Goal: Task Accomplishment & Management: Manage account settings

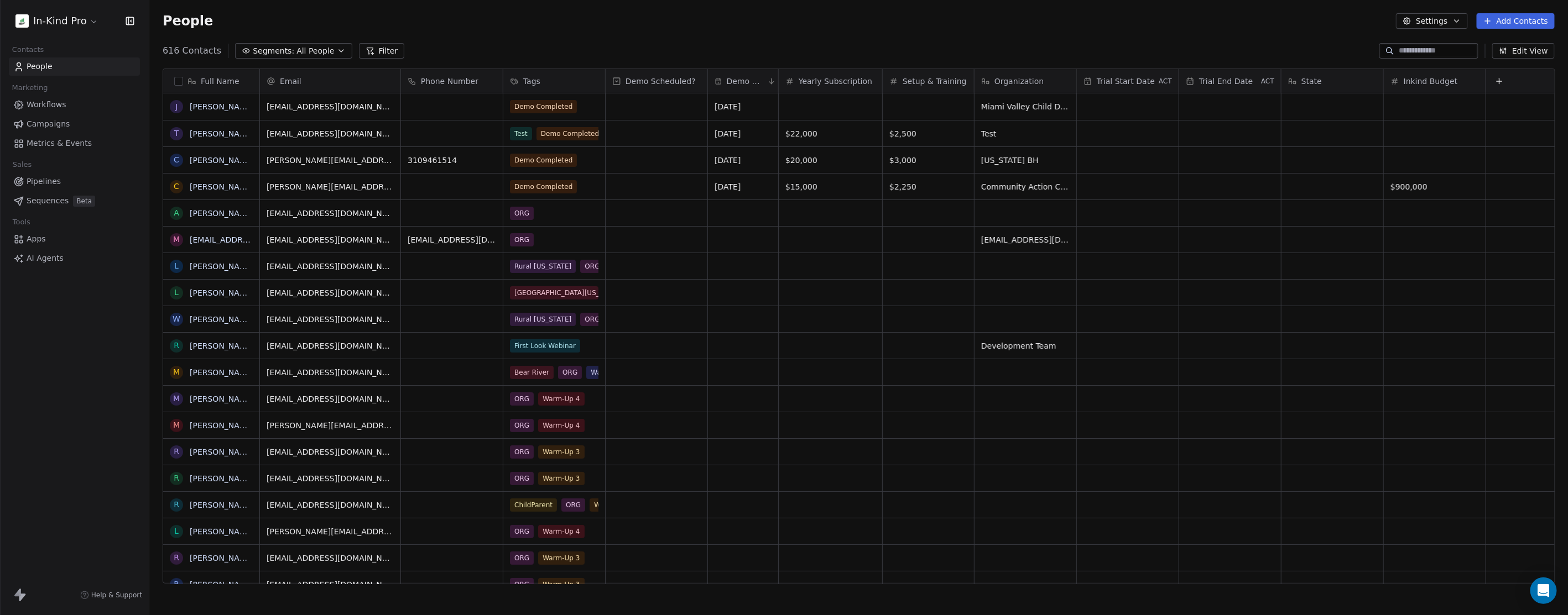
scroll to position [532, 1409]
click at [368, 49] on button "Filter" at bounding box center [382, 50] width 46 height 15
click at [31, 49] on span "Add Filter" at bounding box center [45, 46] width 37 height 12
click at [57, 73] on span "Contact properties" at bounding box center [54, 71] width 72 height 12
click at [40, 336] on div "Tags" at bounding box center [74, 341] width 112 height 11
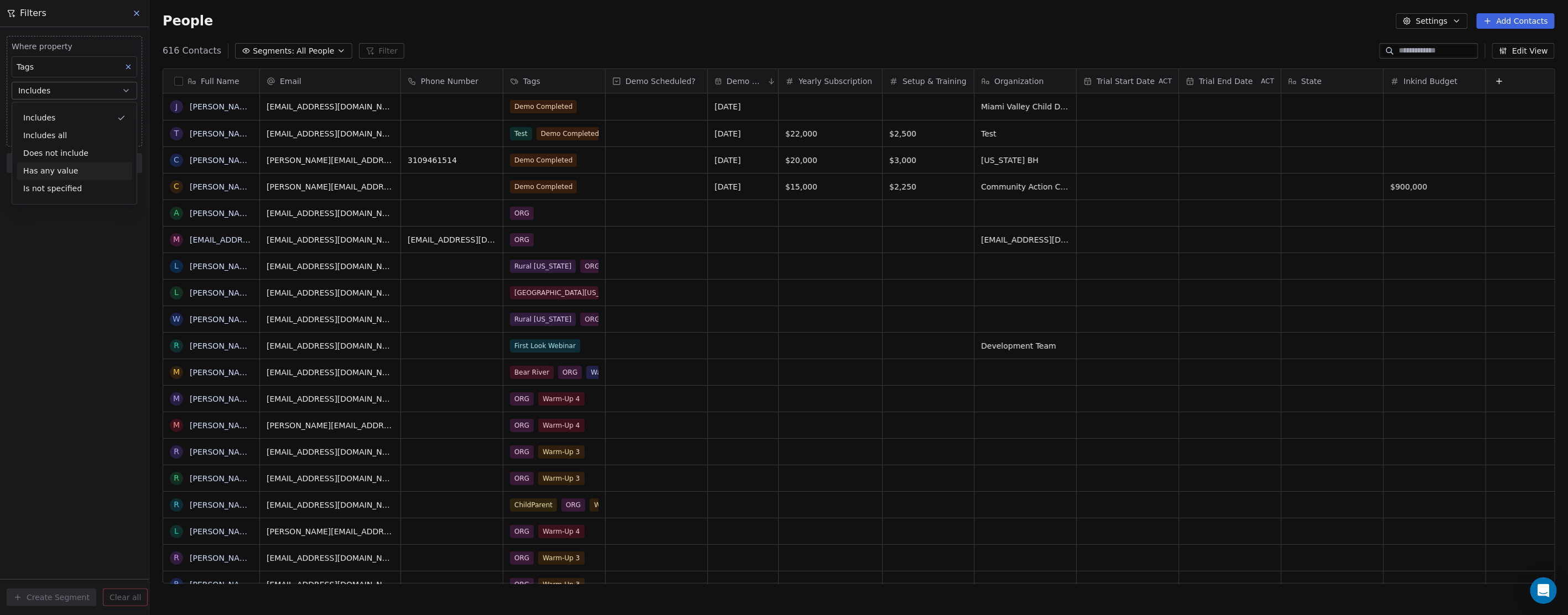
click at [88, 274] on div "Where property Tags Includes Select Tags Add filter to this group Add another f…" at bounding box center [74, 321] width 149 height 588
click at [48, 109] on body "In-Kind Pro Contacts People Marketing Workflows Campaigns Metrics & Events Sale…" at bounding box center [784, 307] width 1568 height 615
click at [27, 147] on button "Suggestions" at bounding box center [27, 147] width 9 height 9
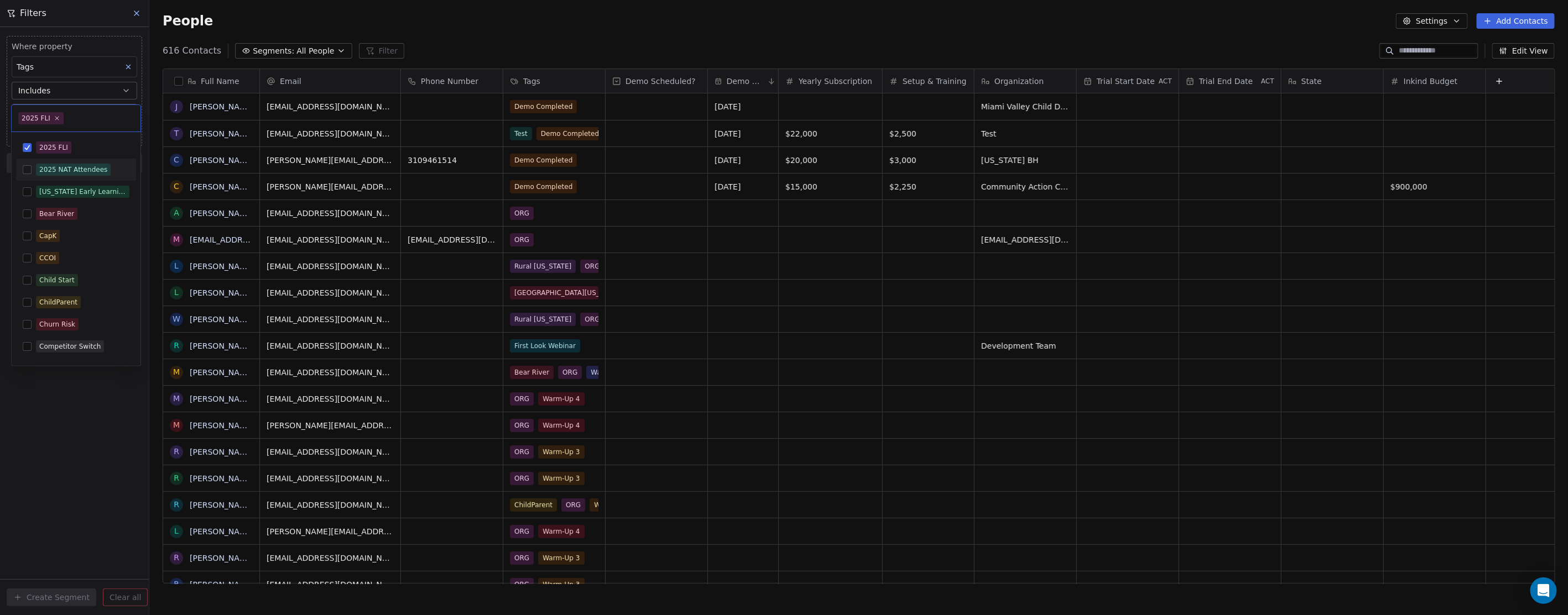
click at [26, 166] on button "Suggestions" at bounding box center [27, 170] width 9 height 9
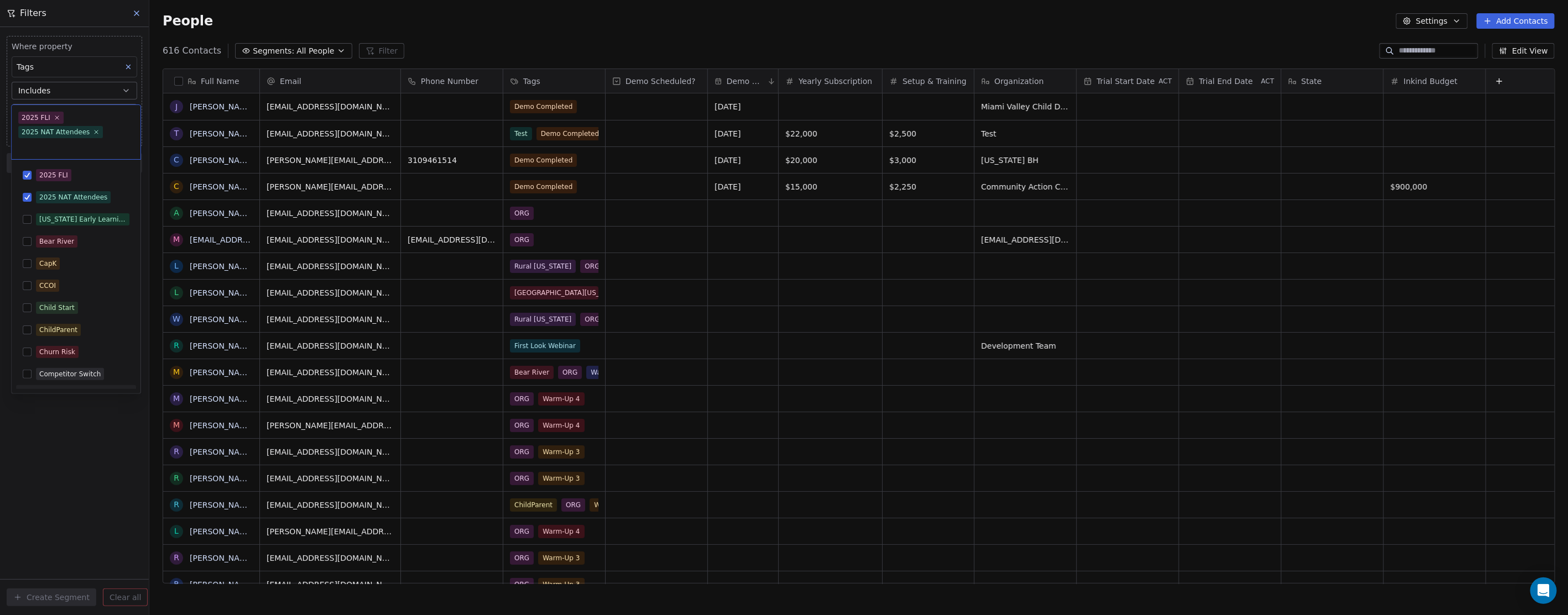
click at [83, 522] on html "In-Kind Pro Contacts People Marketing Workflows Campaigns Metrics & Events Sale…" at bounding box center [784, 307] width 1568 height 615
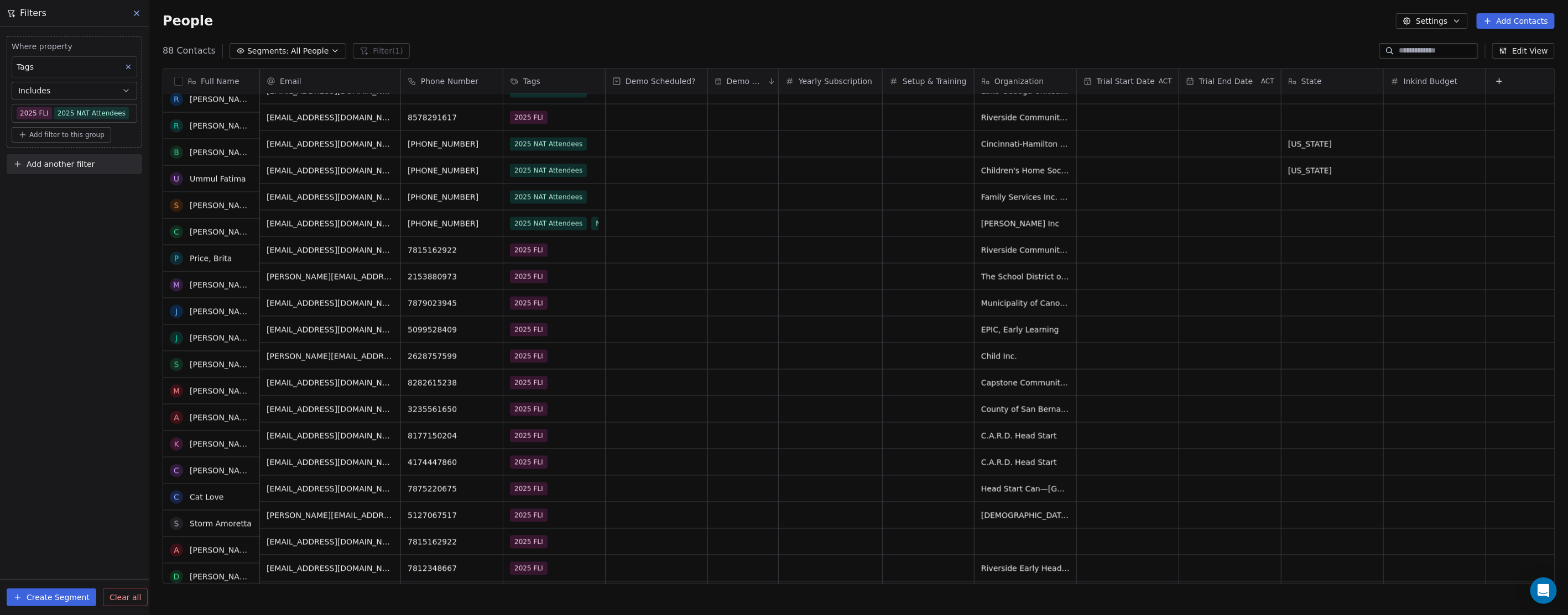
scroll to position [1290, 0]
click at [112, 112] on body "In-Kind Pro Contacts People Marketing Workflows Campaigns Metrics & Events Sale…" at bounding box center [784, 307] width 1568 height 615
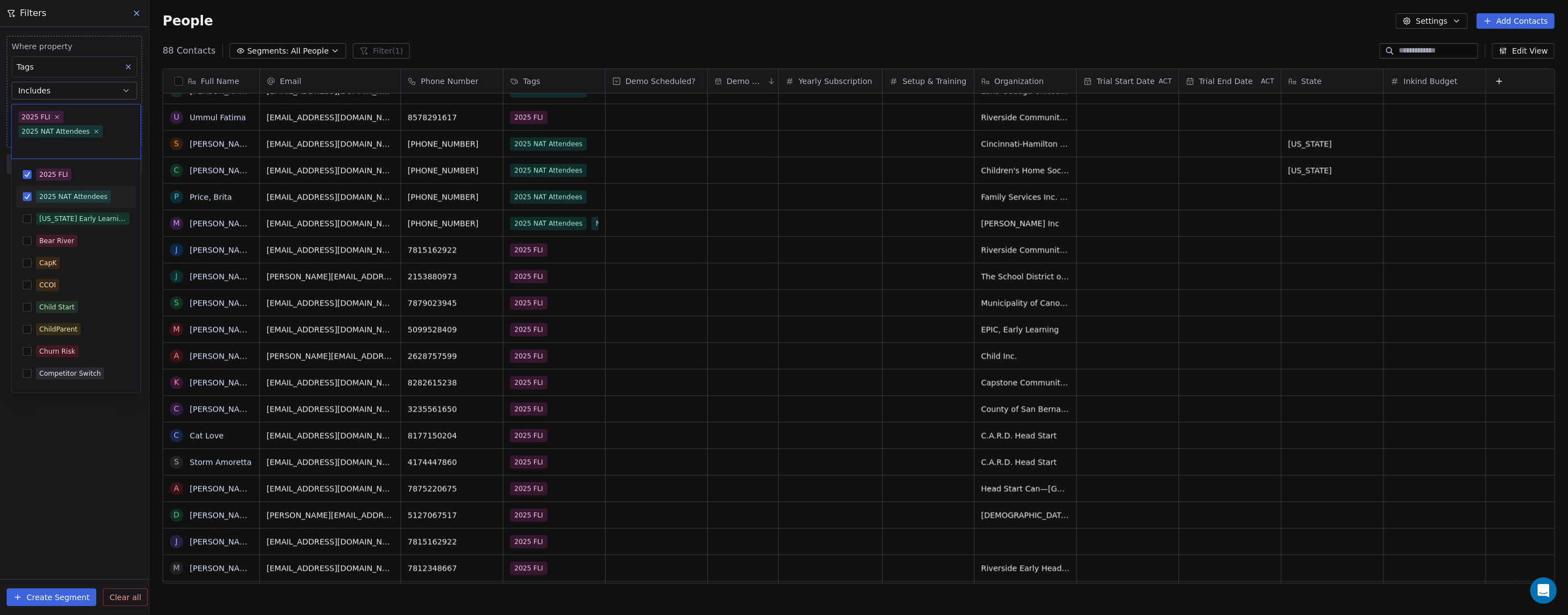
click at [24, 197] on button "Suggestions" at bounding box center [27, 196] width 9 height 9
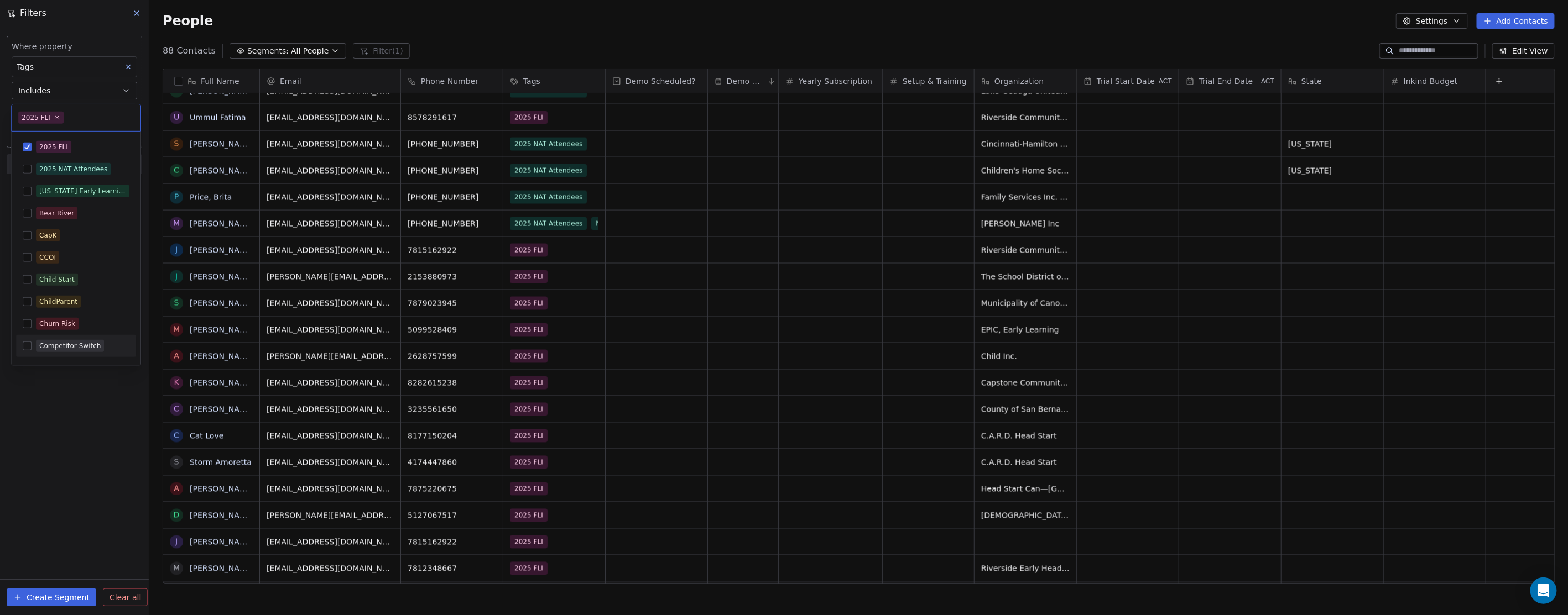
click at [90, 426] on html "In-Kind Pro Contacts People Marketing Workflows Campaigns Metrics & Events Sale…" at bounding box center [784, 307] width 1568 height 615
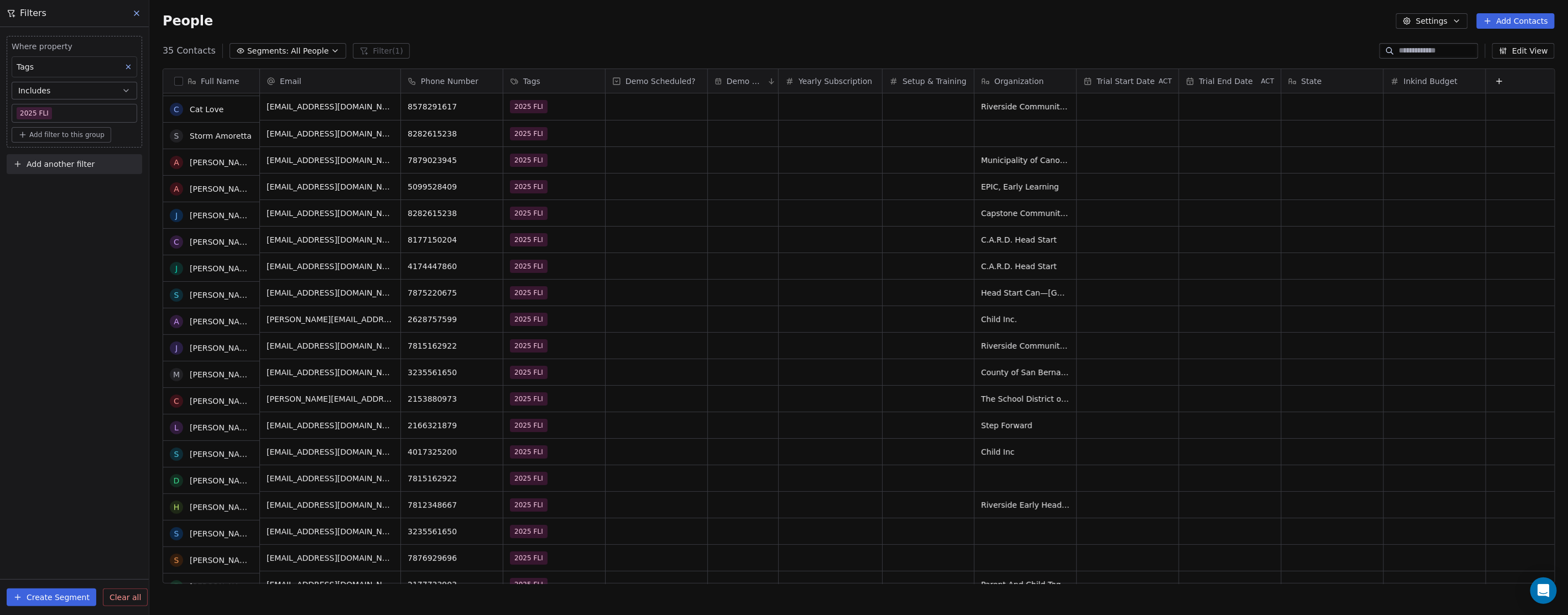
scroll to position [0, 0]
drag, startPoint x: 1522, startPoint y: 47, endPoint x: 1329, endPoint y: 57, distance: 193.3
click at [1522, 47] on button "Edit View" at bounding box center [1524, 50] width 63 height 15
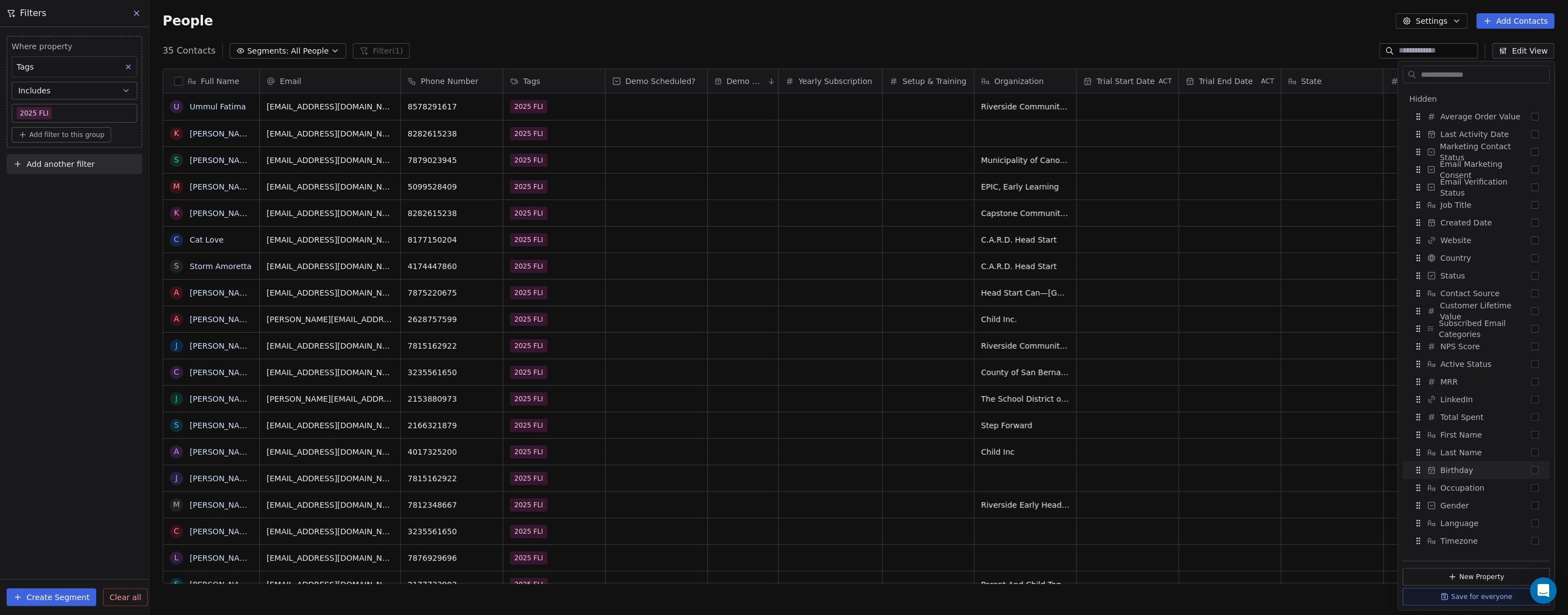
scroll to position [491, 0]
click at [1531, 240] on button "Suggestions" at bounding box center [1535, 243] width 8 height 8
click at [1273, 42] on div "35 Contacts Segments: All People Filter (1) Edit View" at bounding box center [858, 50] width 1419 height 18
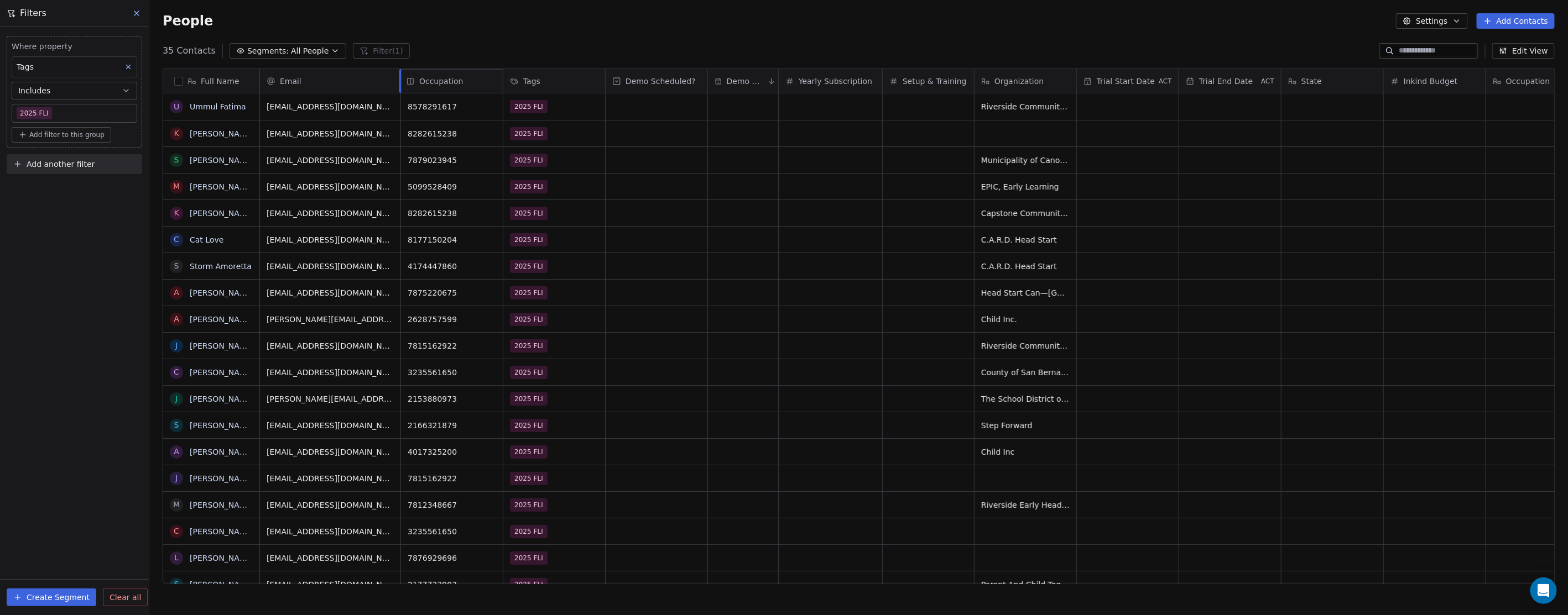
drag, startPoint x: 1525, startPoint y: 81, endPoint x: 458, endPoint y: 74, distance: 1067.0
click at [458, 74] on div "Full Name U Ummul [PERSON_NAME] K [PERSON_NAME] S [PERSON_NAME] M [PERSON_NAME]…" at bounding box center [859, 327] width 1391 height 515
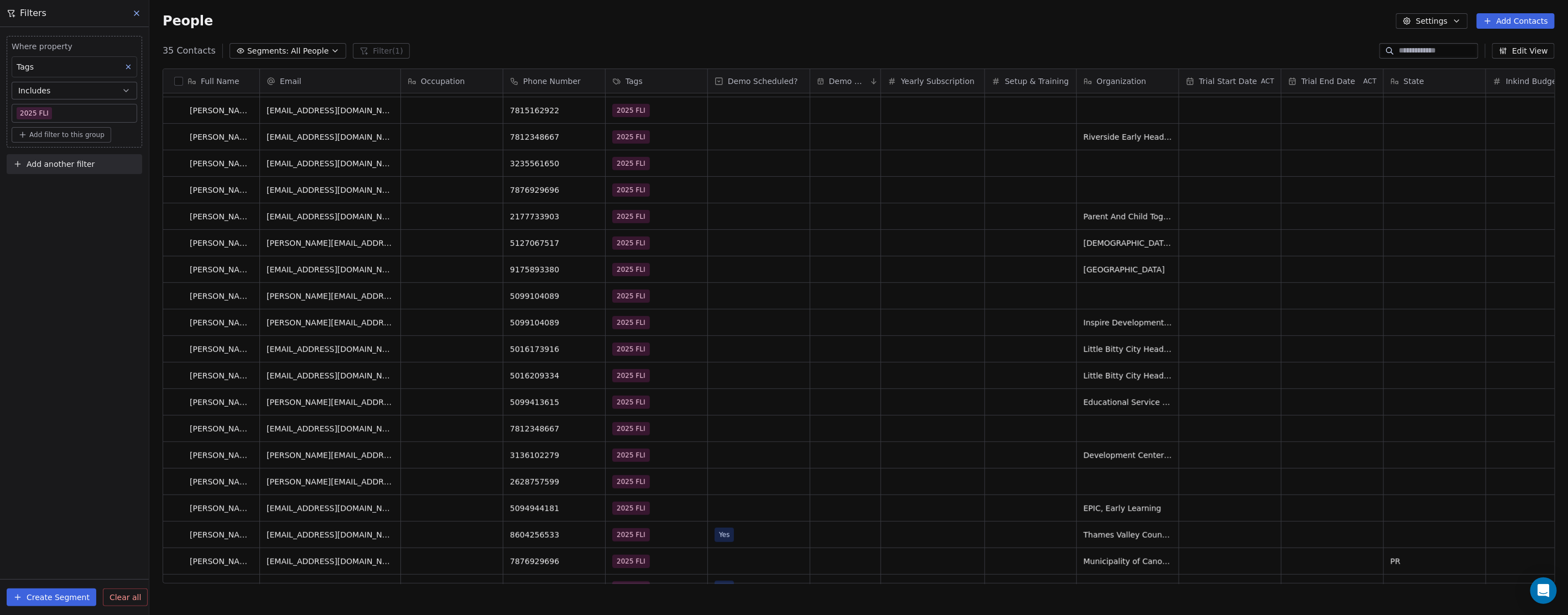
scroll to position [0, 0]
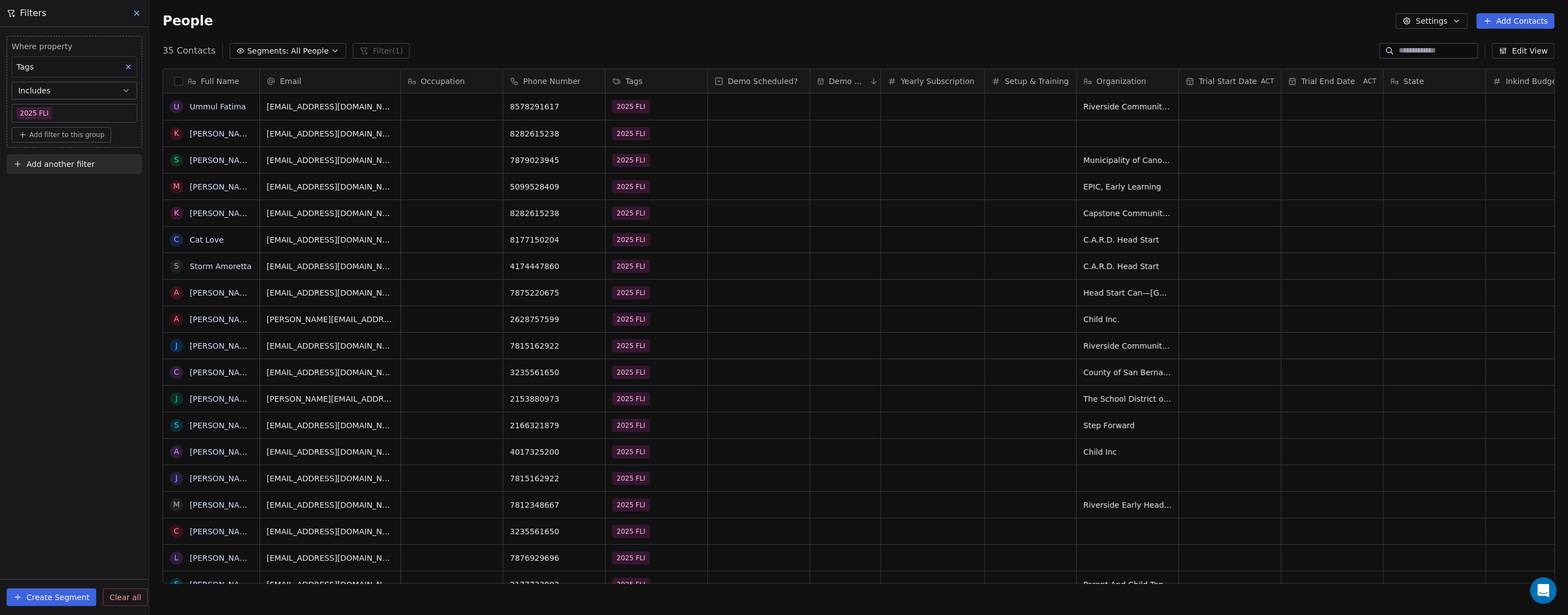
click at [1519, 47] on button "Edit View" at bounding box center [1524, 50] width 63 height 15
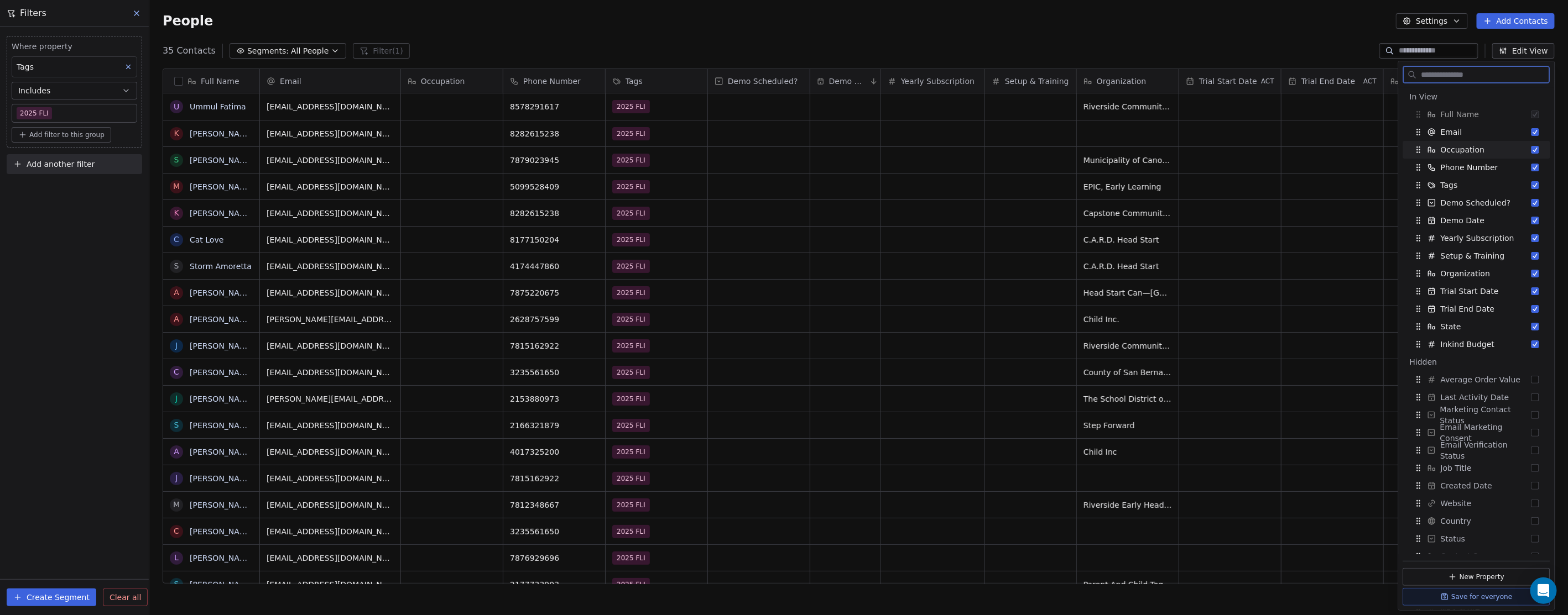
click at [1531, 150] on button "Suggestions" at bounding box center [1535, 150] width 8 height 8
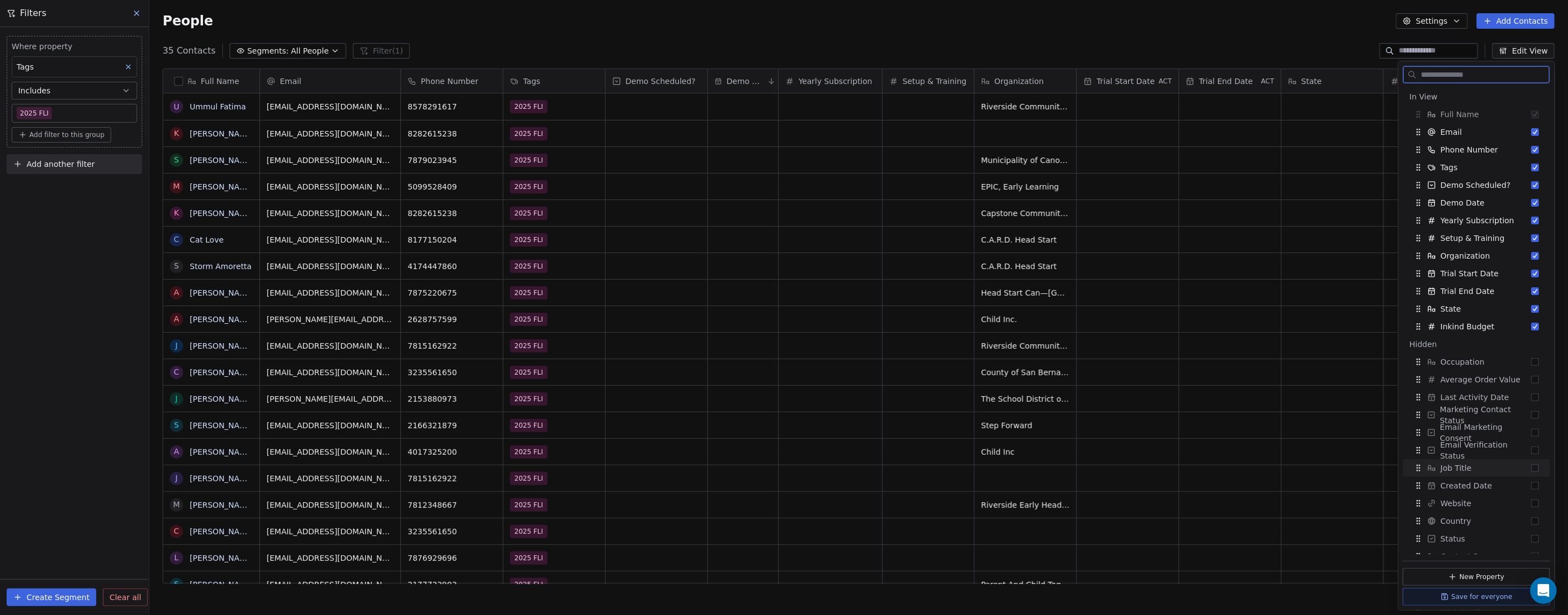
click at [1531, 466] on button "Suggestions" at bounding box center [1535, 468] width 8 height 8
click at [1275, 50] on div "35 Contacts Segments: All People Filter (1) Edit View" at bounding box center [858, 50] width 1419 height 18
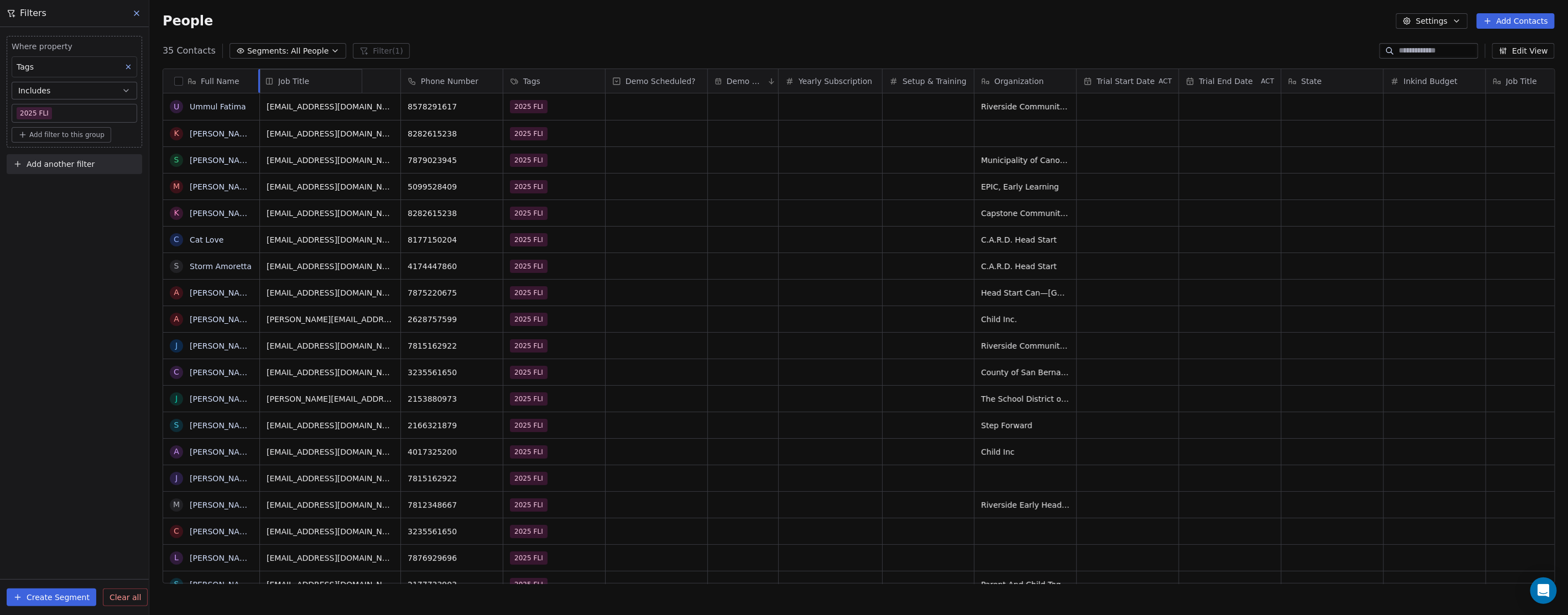
drag, startPoint x: 1525, startPoint y: 83, endPoint x: 352, endPoint y: 66, distance: 1173.1
click at [352, 69] on div "Full Name U Ummul [PERSON_NAME] K [PERSON_NAME] S [PERSON_NAME] M [PERSON_NAME]…" at bounding box center [859, 327] width 1391 height 515
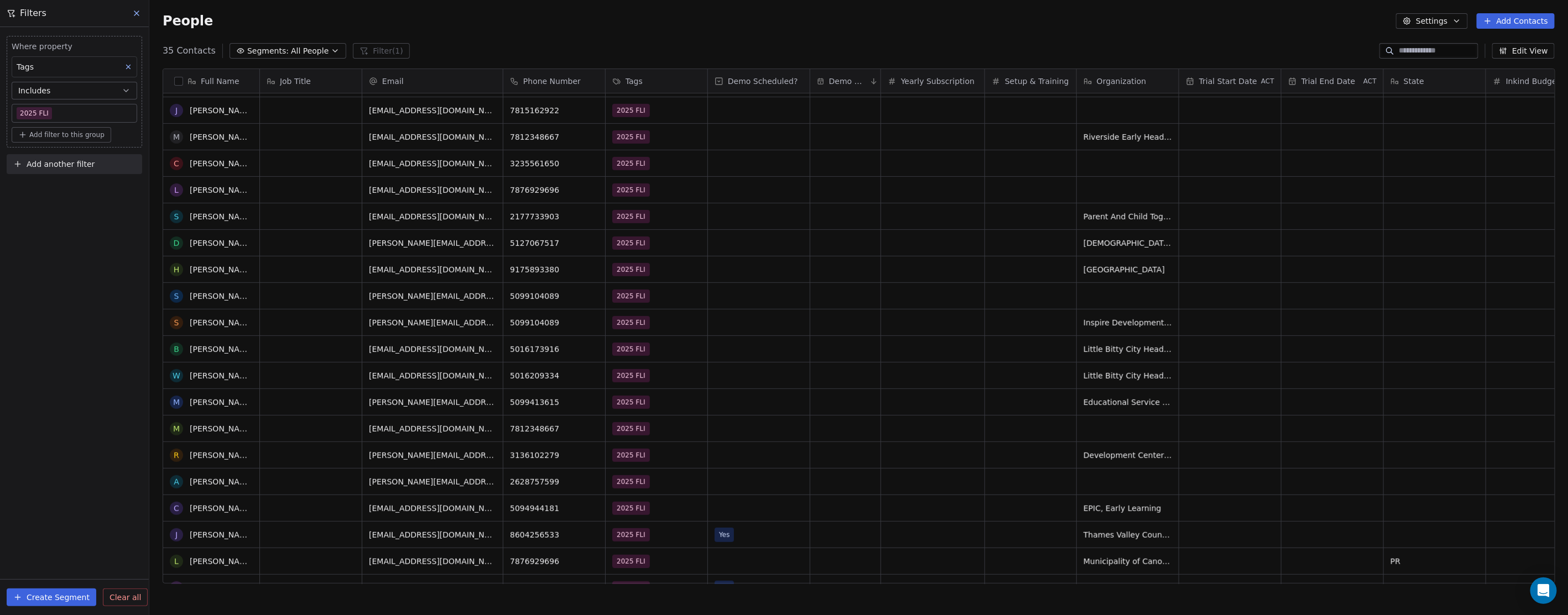
scroll to position [368, 0]
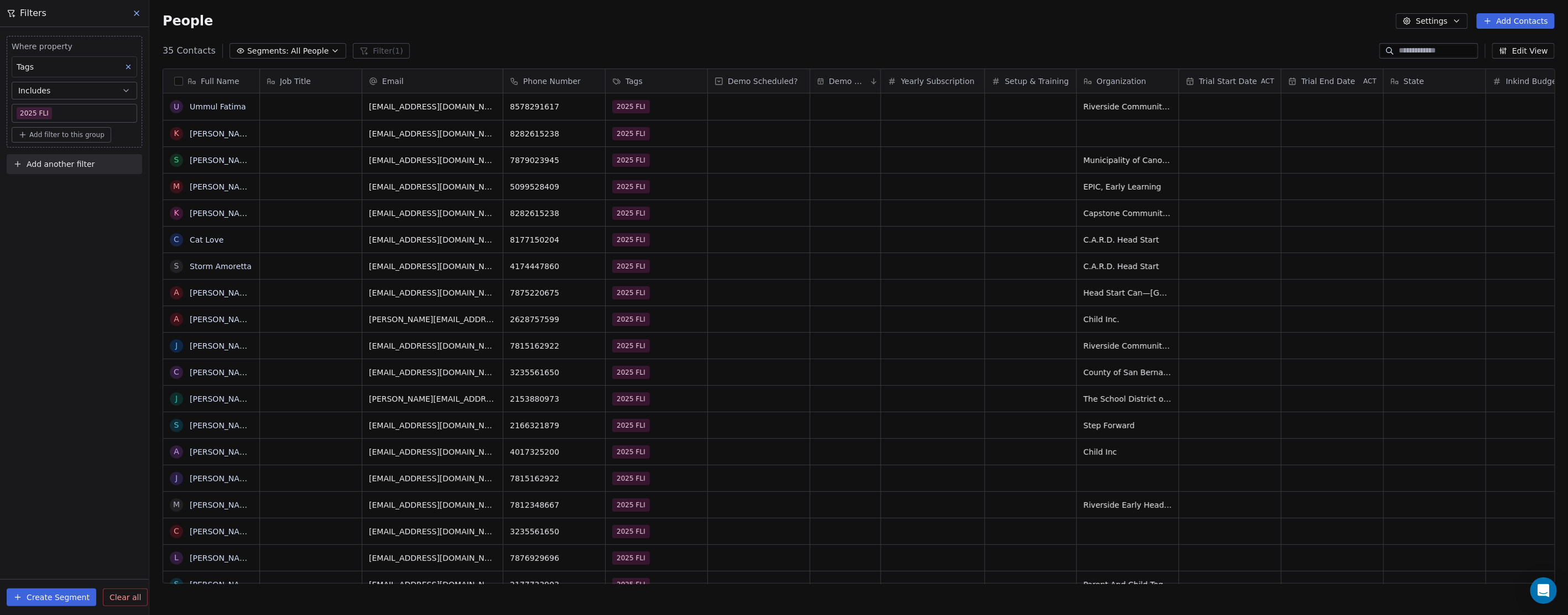
click at [1401, 49] on input at bounding box center [1437, 51] width 77 height 11
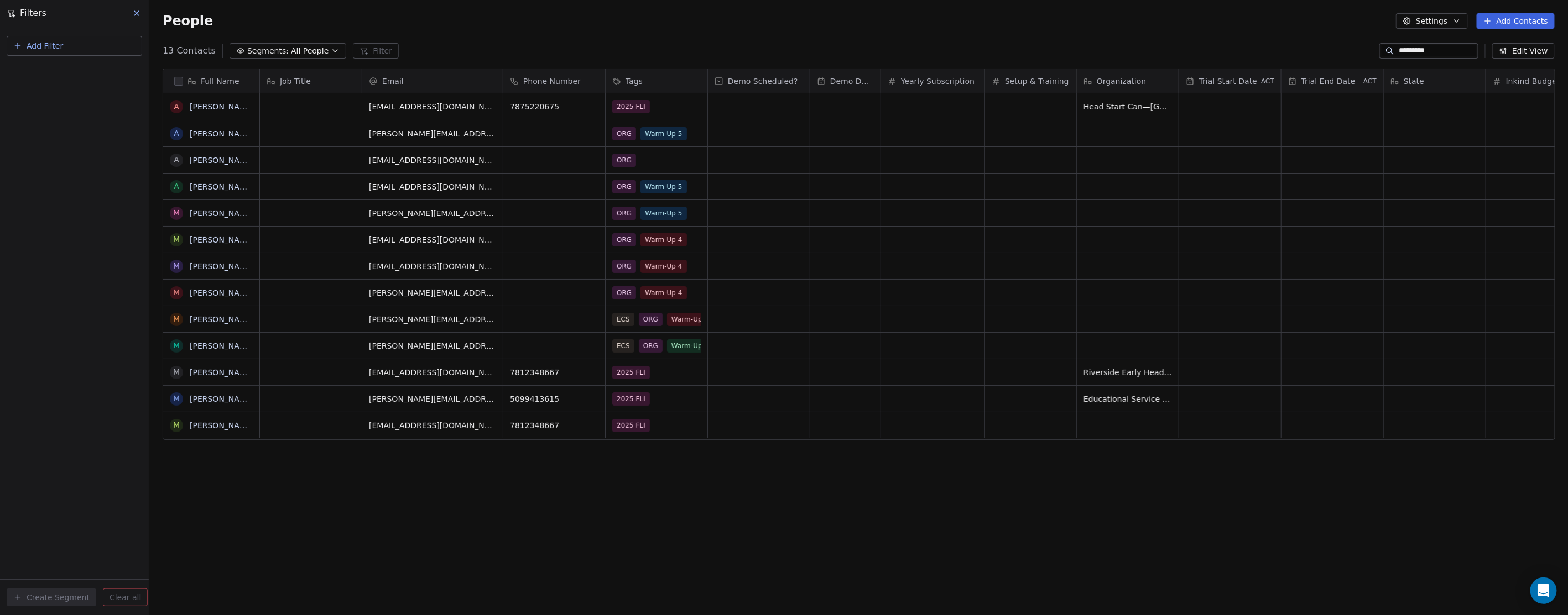
scroll to position [532, 1409]
drag, startPoint x: 1431, startPoint y: 45, endPoint x: 1341, endPoint y: 41, distance: 90.1
click at [1341, 41] on section "People Settings Add Contacts 13 Contacts Segments: All People Filter ********* …" at bounding box center [858, 307] width 1419 height 615
type input "****"
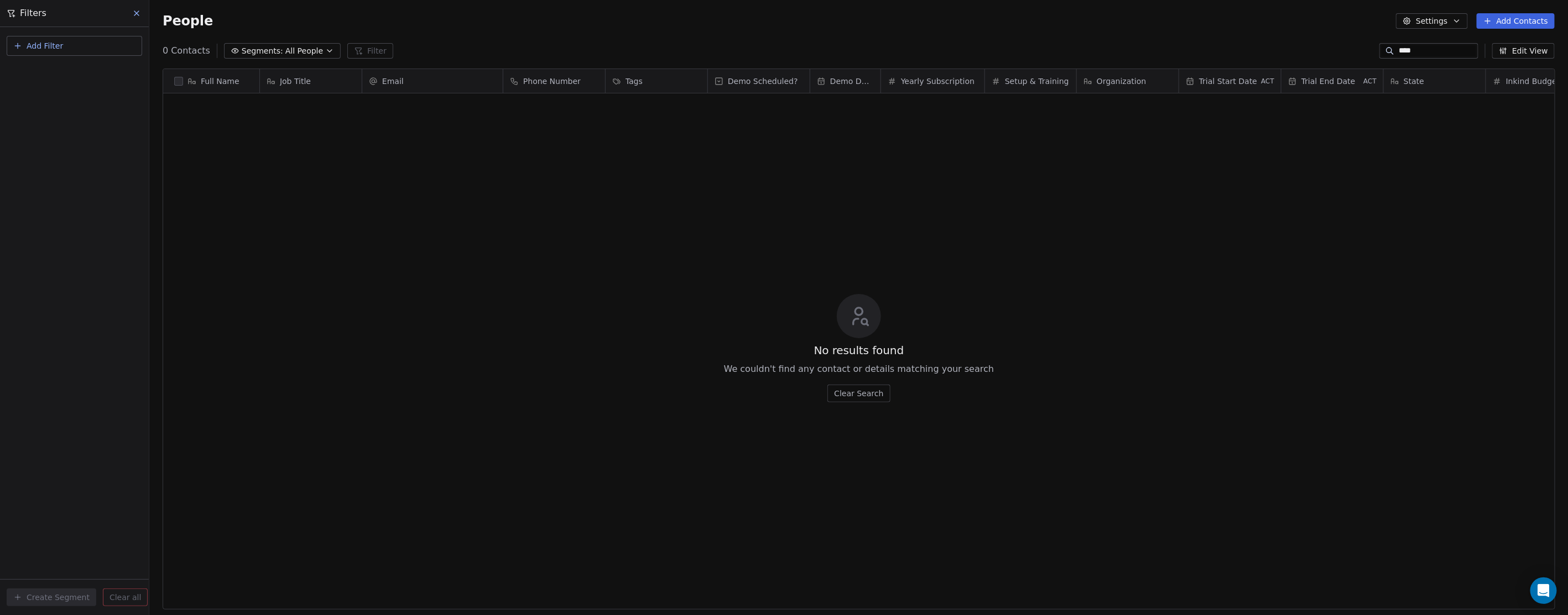
drag, startPoint x: 1444, startPoint y: 47, endPoint x: 1373, endPoint y: 47, distance: 71.0
click at [1379, 47] on div "****" at bounding box center [1429, 50] width 99 height 15
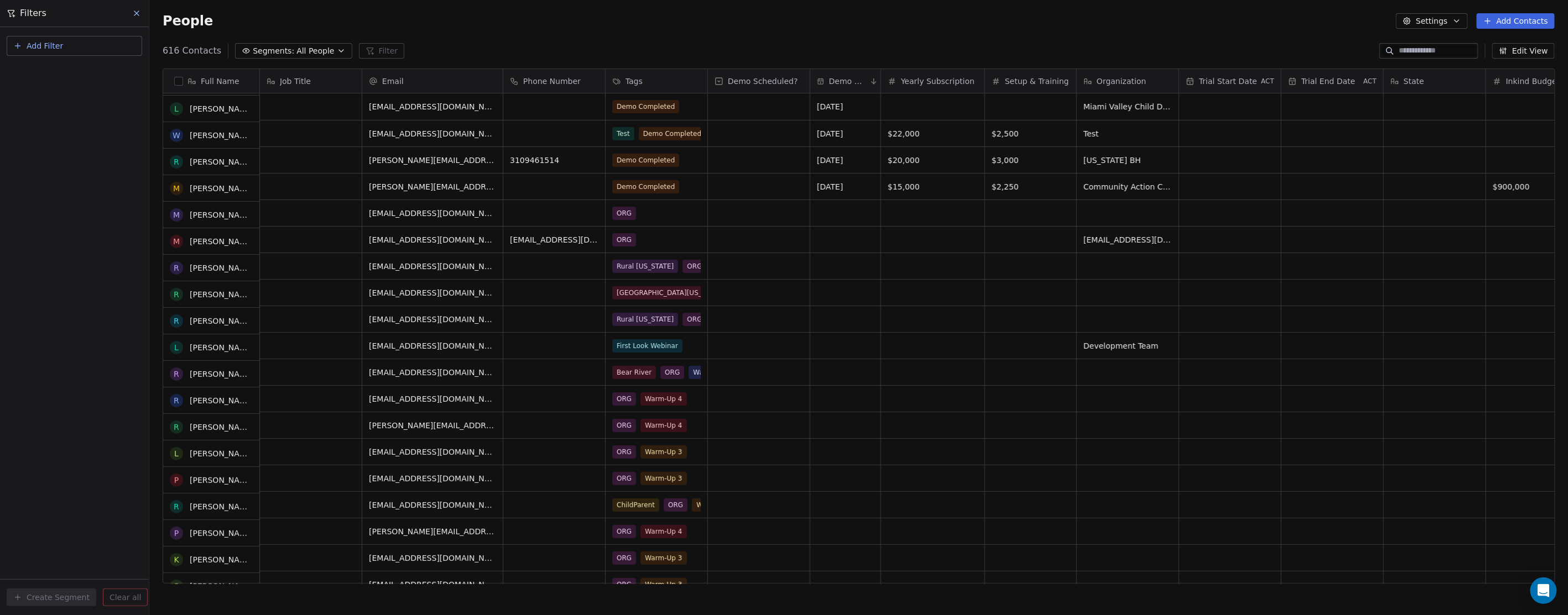
scroll to position [0, 0]
click at [63, 46] on button "Add Filter" at bounding box center [74, 46] width 136 height 20
click at [60, 70] on span "Contact properties" at bounding box center [54, 71] width 72 height 12
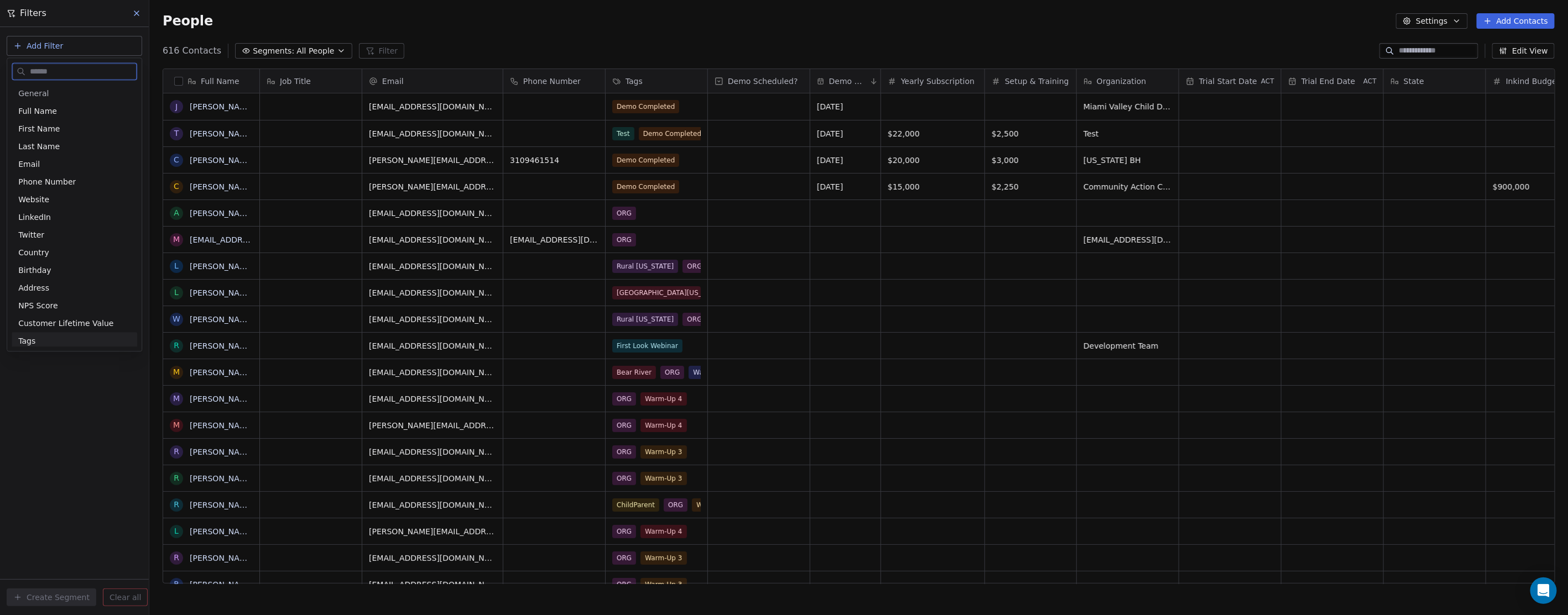
click at [43, 337] on div "Tags" at bounding box center [74, 341] width 112 height 11
click at [77, 299] on div "Where property Tags Includes Select Tags Add filter to this group Add another f…" at bounding box center [74, 321] width 149 height 588
click at [97, 113] on body "In-Kind Pro Contacts People Marketing Workflows Campaigns Metrics & Events Sale…" at bounding box center [784, 307] width 1568 height 615
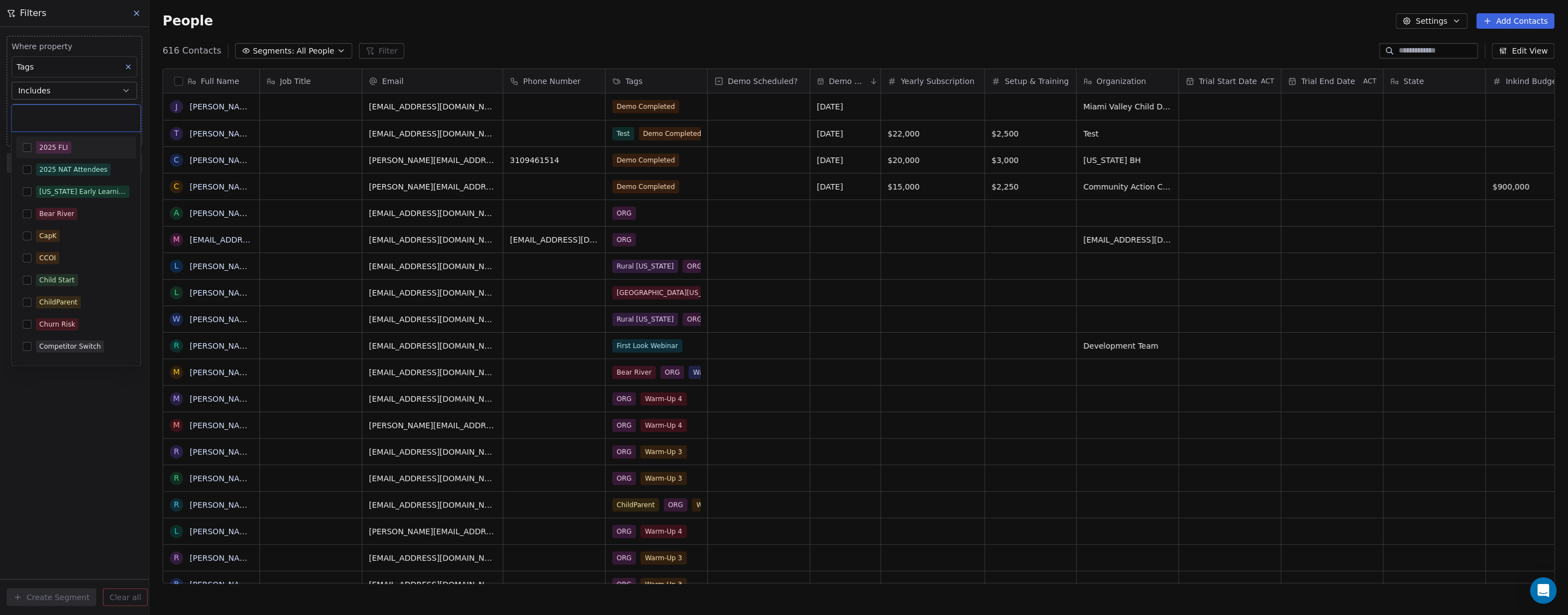
click at [26, 147] on button "Suggestions" at bounding box center [27, 147] width 9 height 9
click at [110, 426] on html "In-Kind Pro Contacts People Marketing Workflows Campaigns Metrics & Events Sale…" at bounding box center [784, 307] width 1568 height 615
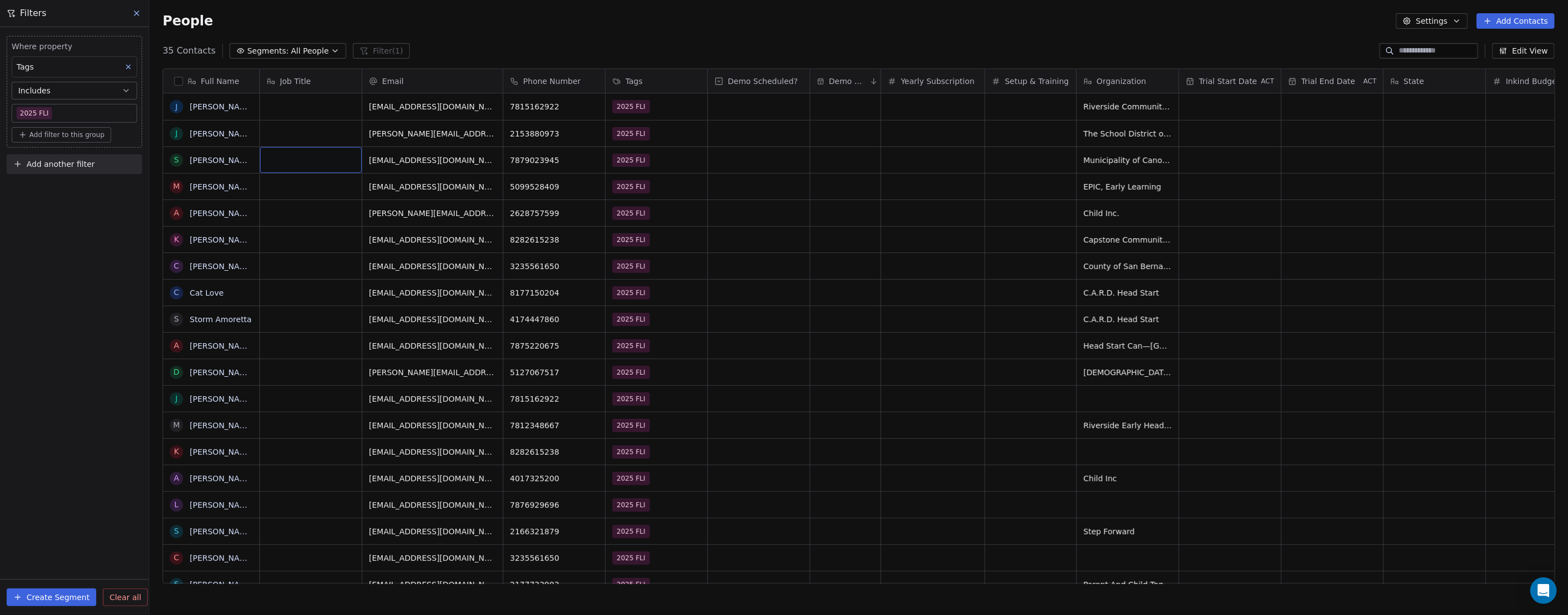
click at [1517, 57] on button "Edit View" at bounding box center [1524, 50] width 63 height 15
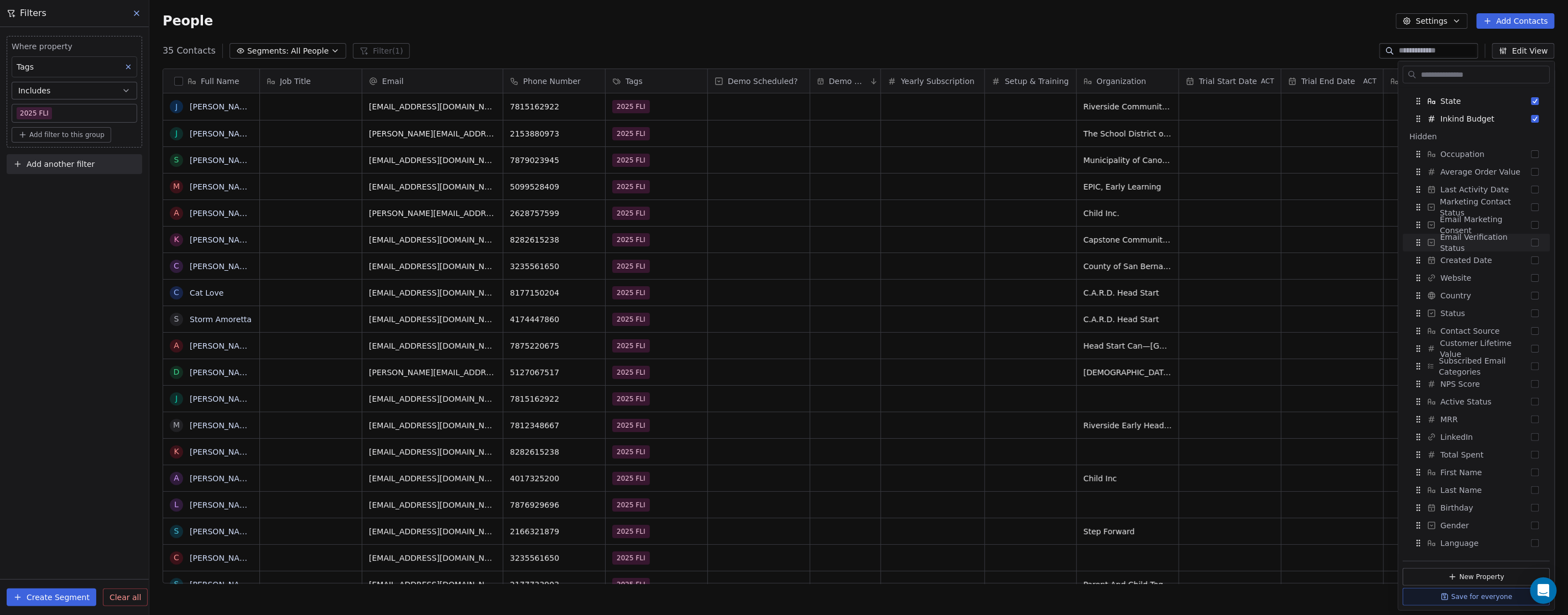
scroll to position [410, 0]
click at [793, 42] on div "35 Contacts Segments: All People Filter (1) Edit View" at bounding box center [858, 50] width 1419 height 18
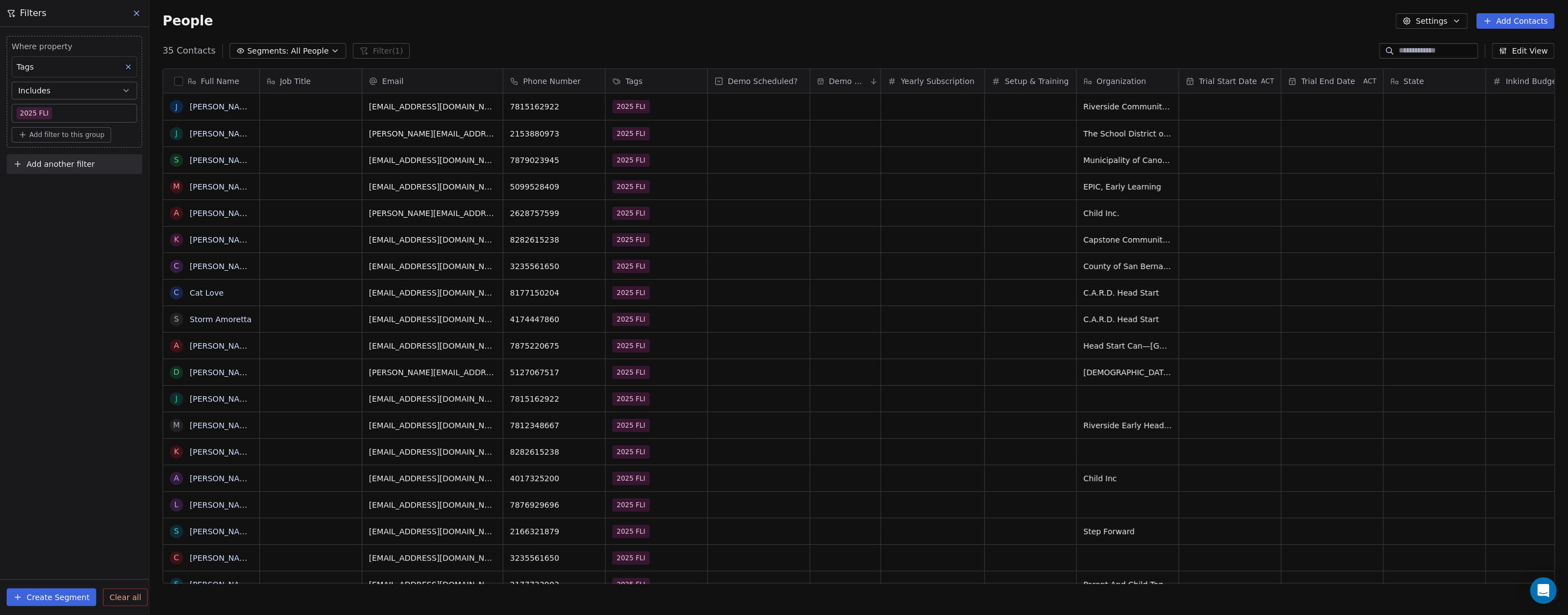
click at [133, 13] on icon at bounding box center [136, 13] width 9 height 9
click at [66, 26] on html "In-Kind Pro Contacts People Marketing Workflows Campaigns Metrics & Events Sale…" at bounding box center [784, 307] width 1568 height 615
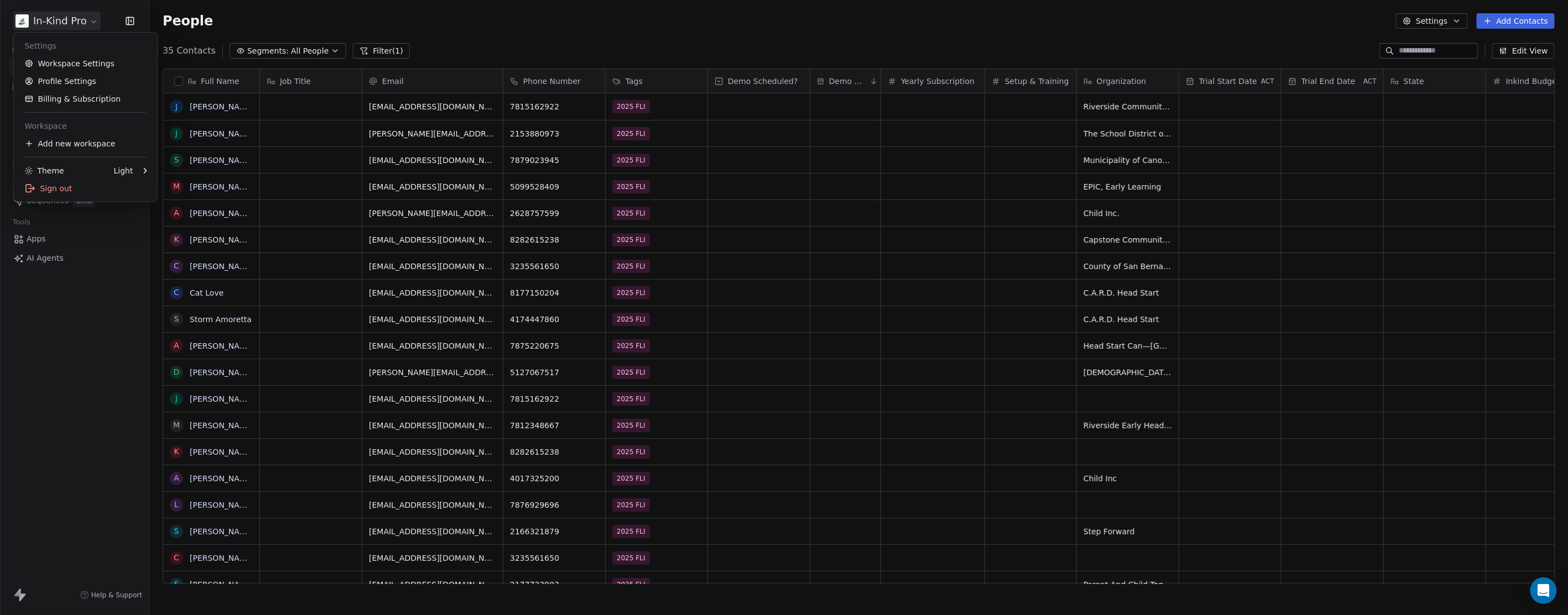
click at [113, 306] on html "In-Kind Pro Contacts People Marketing Workflows Campaigns Metrics & Events Sale…" at bounding box center [784, 307] width 1568 height 615
click at [39, 67] on span "People" at bounding box center [40, 66] width 26 height 12
click at [85, 415] on div "In-Kind Pro Contacts People Marketing Workflows Campaigns Metrics & Events Sale…" at bounding box center [74, 307] width 149 height 615
click at [74, 24] on html "In-Kind Pro Contacts People Marketing Workflows Campaigns Metrics & Events Sale…" at bounding box center [784, 307] width 1568 height 615
click at [63, 83] on link "Profile Settings" at bounding box center [85, 81] width 135 height 18
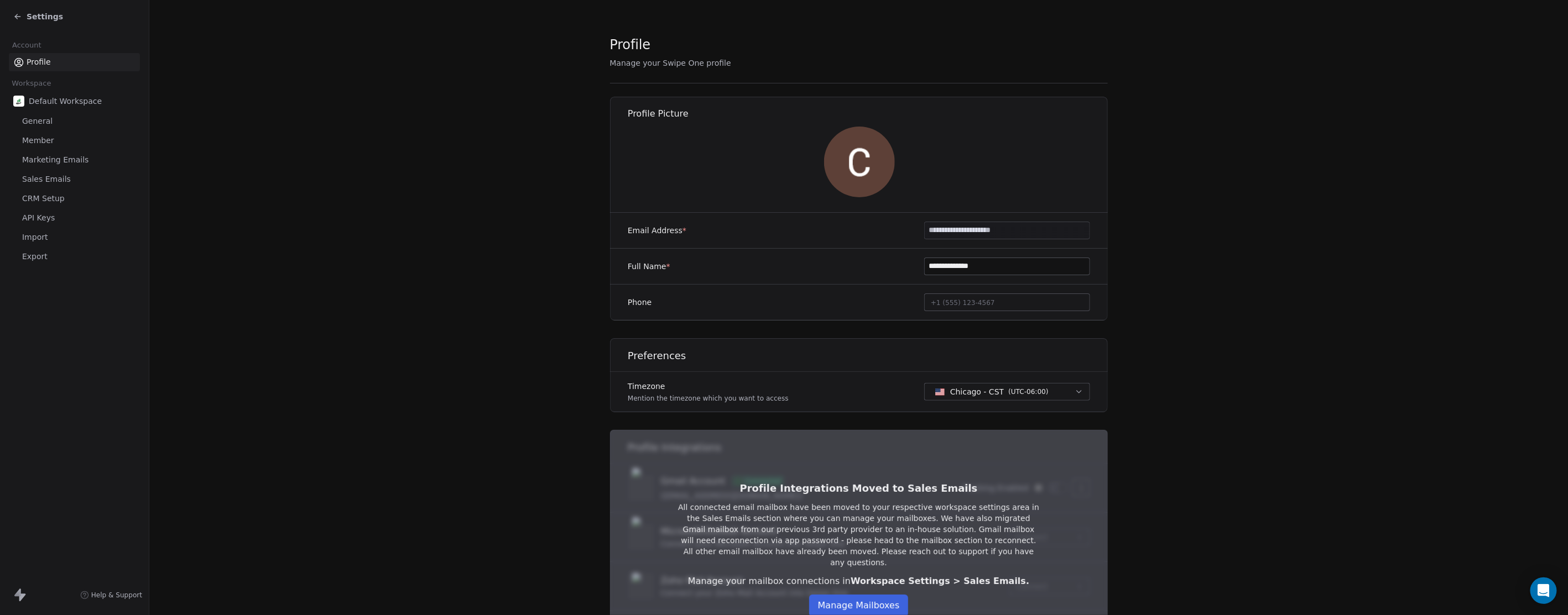
click at [51, 196] on span "CRM Setup" at bounding box center [43, 198] width 43 height 12
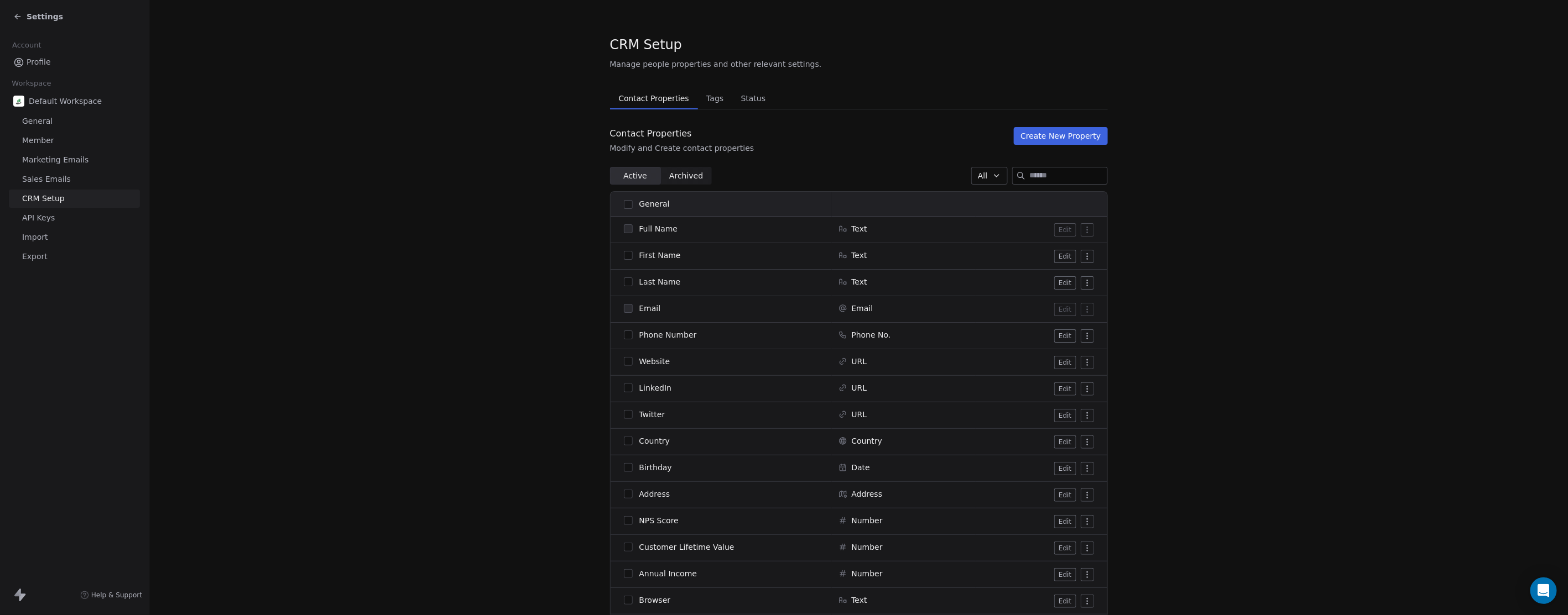
click at [1059, 175] on input at bounding box center [1068, 175] width 77 height 16
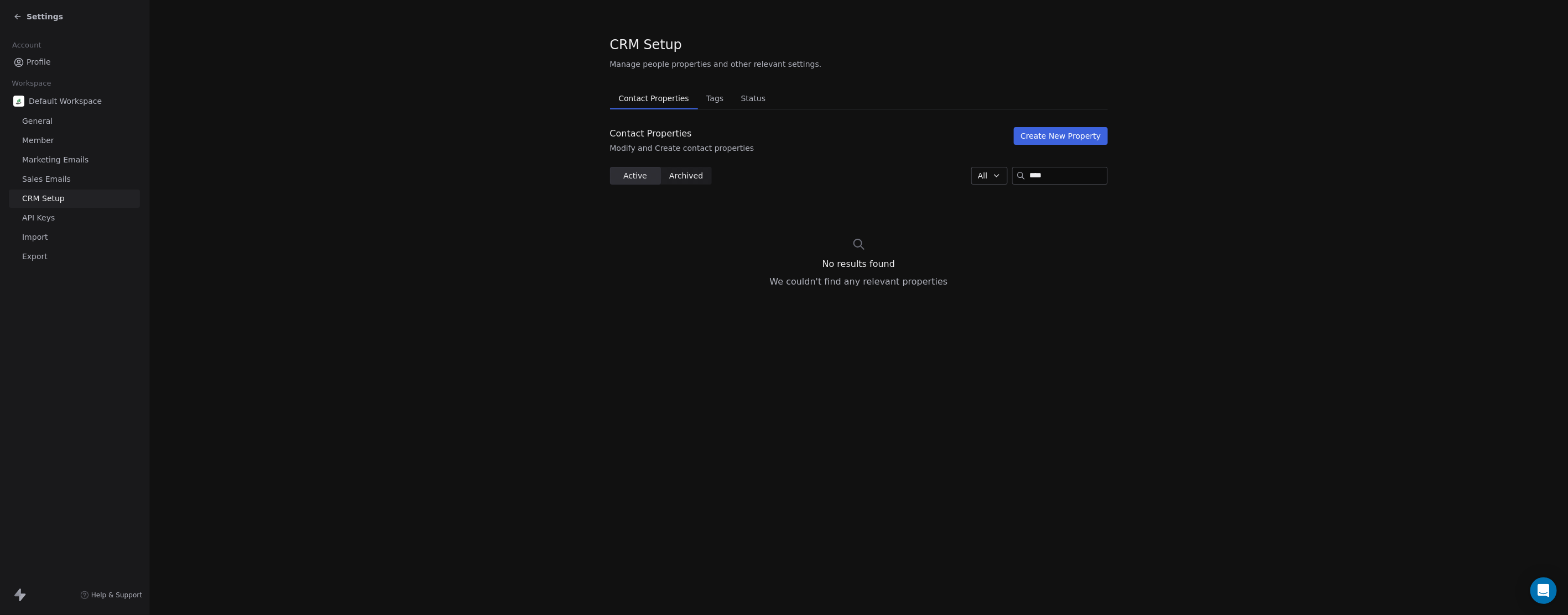
type input "****"
click at [1058, 134] on button "Create New Property" at bounding box center [1061, 136] width 94 height 18
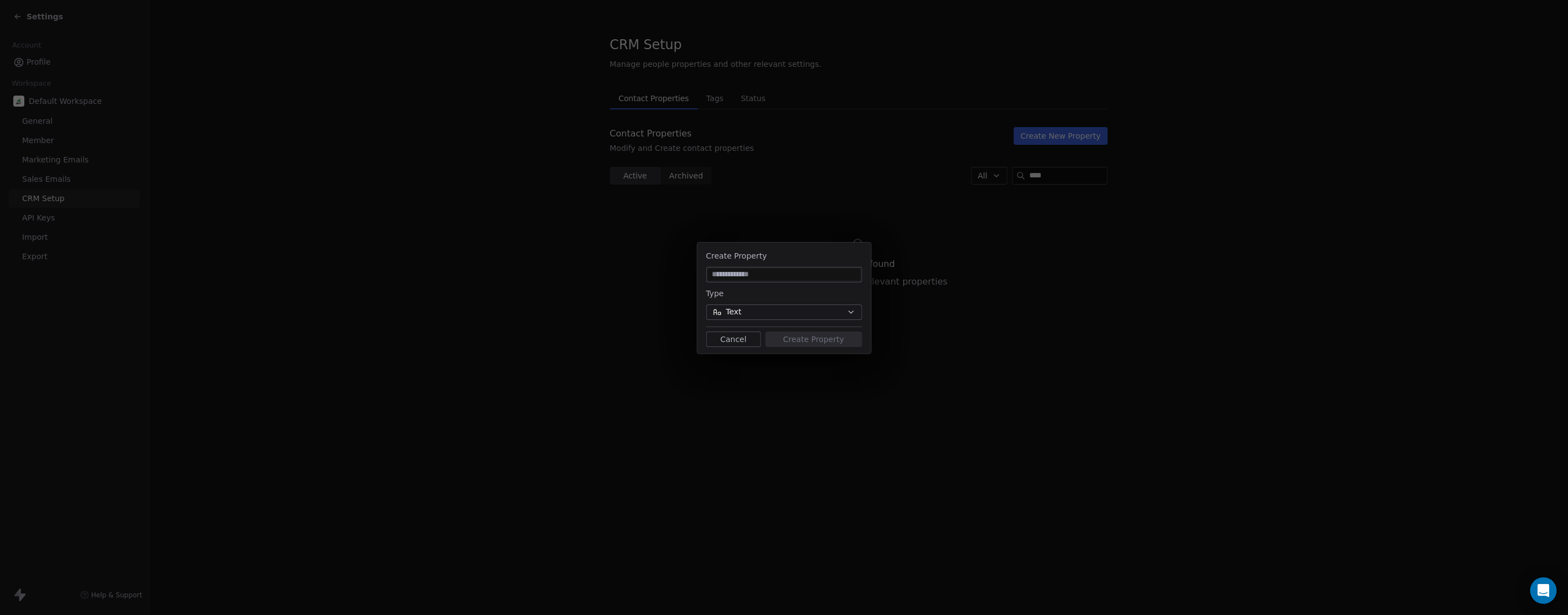
click at [766, 275] on input at bounding box center [784, 275] width 152 height 11
type input "*****"
click at [824, 315] on button "Text" at bounding box center [784, 312] width 156 height 15
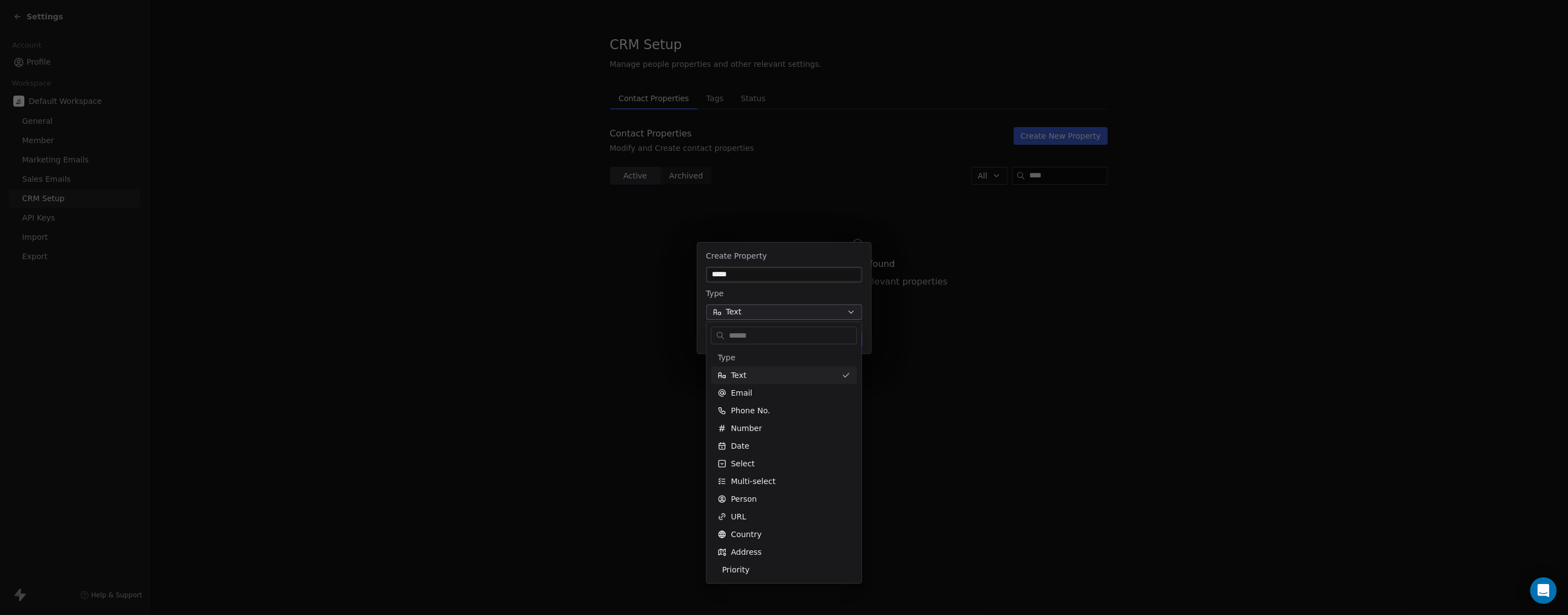
click at [824, 315] on div "Create Property ***** Type Text Cancel Create Property" at bounding box center [784, 308] width 1568 height 166
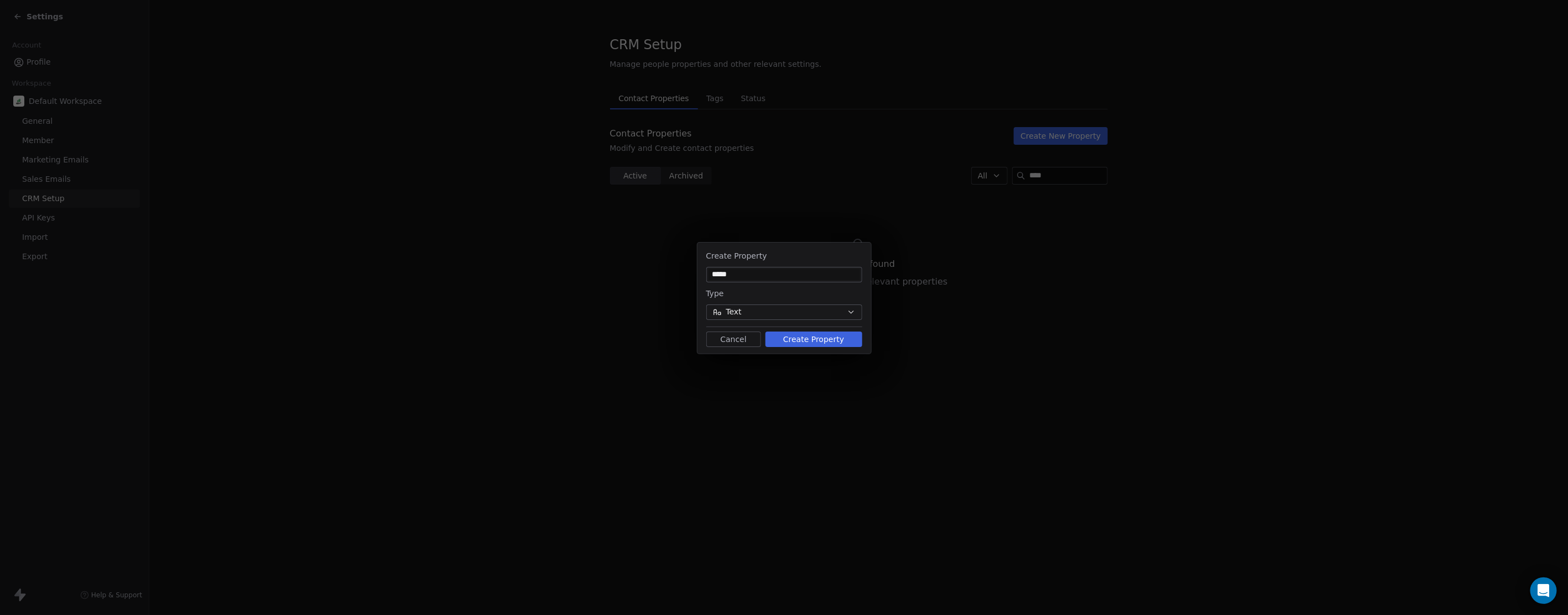
click at [808, 335] on button "Create Property" at bounding box center [814, 339] width 97 height 15
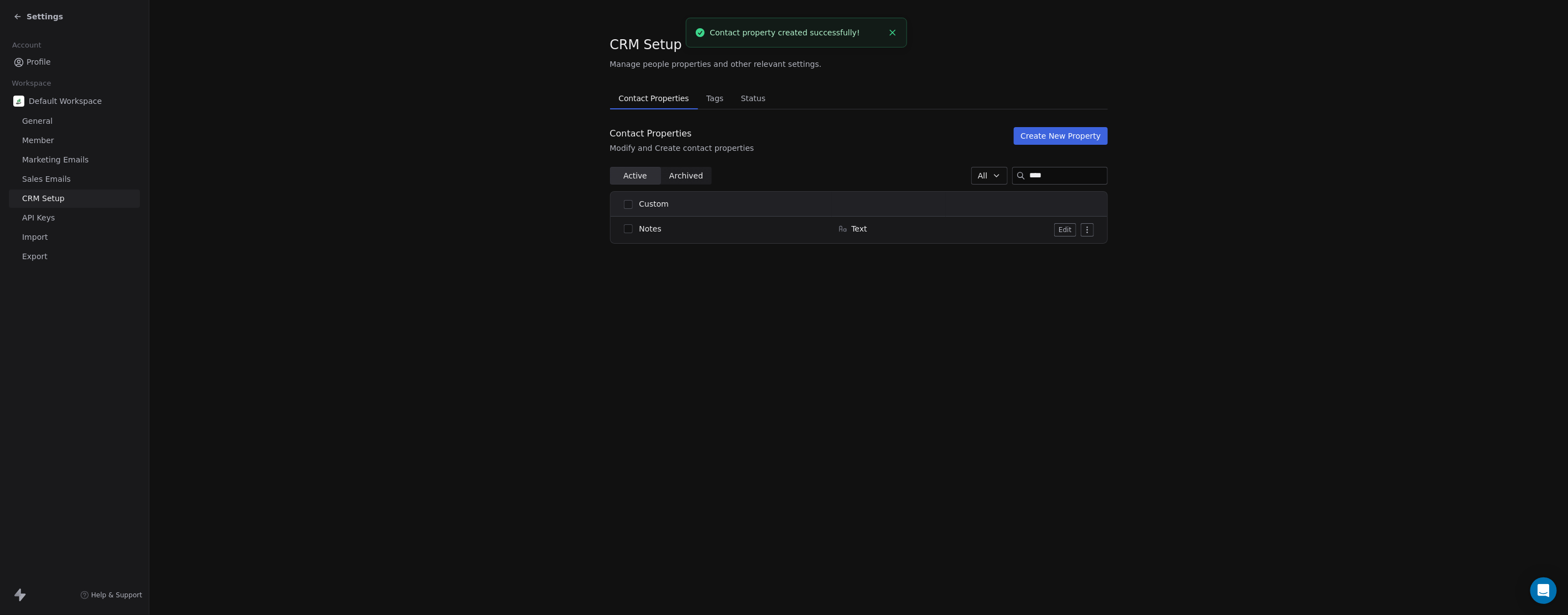
click at [21, 13] on icon at bounding box center [18, 16] width 9 height 9
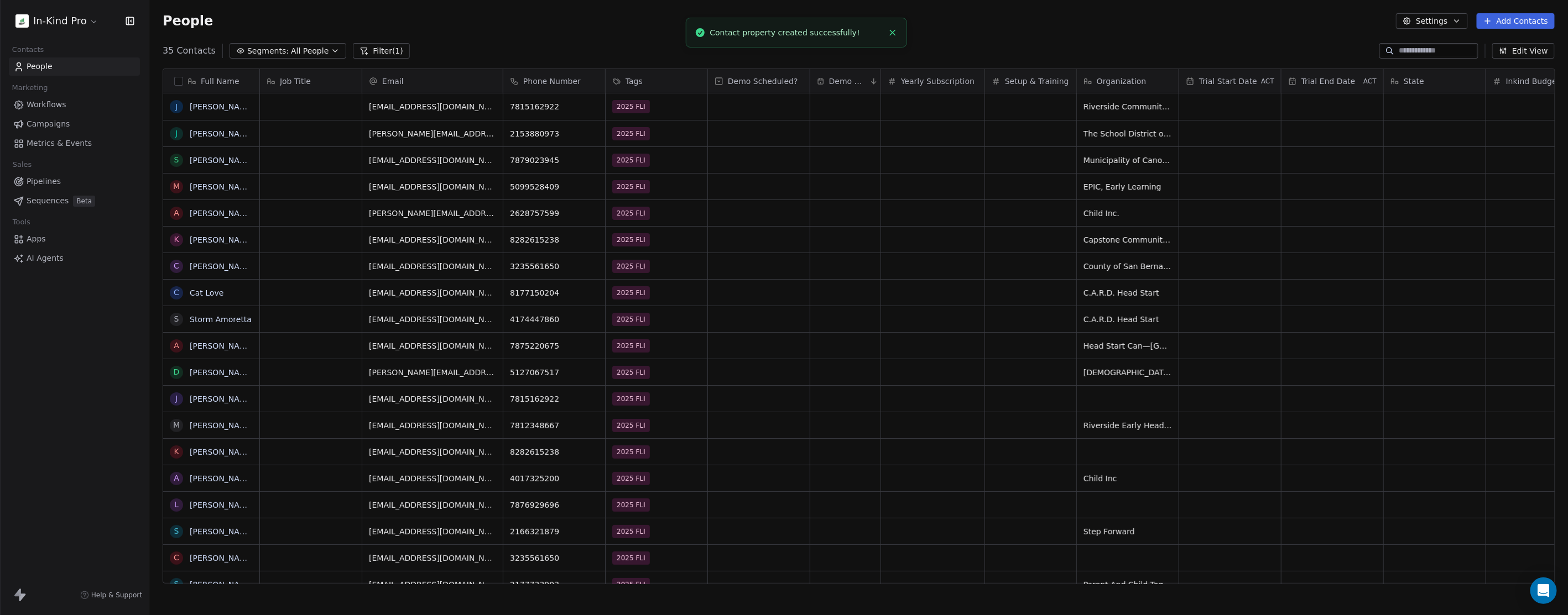
scroll to position [532, 1409]
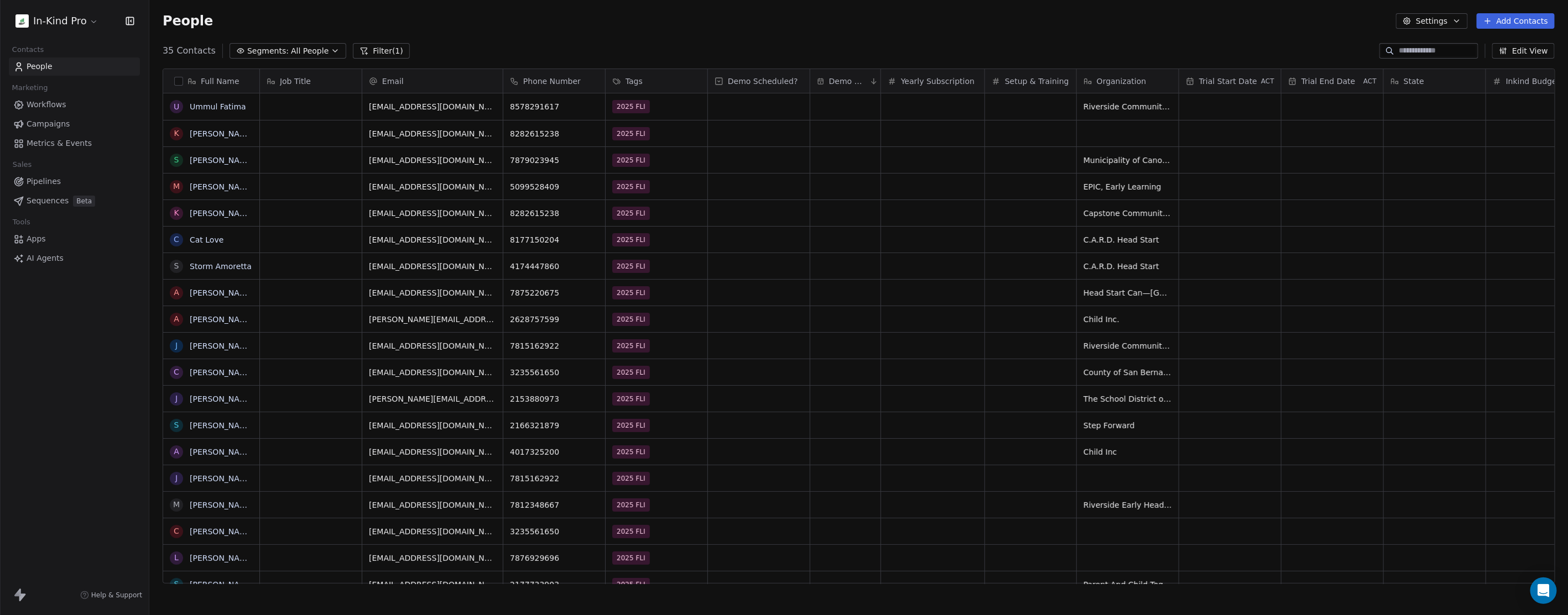
click at [1522, 52] on button "Edit View" at bounding box center [1524, 50] width 63 height 15
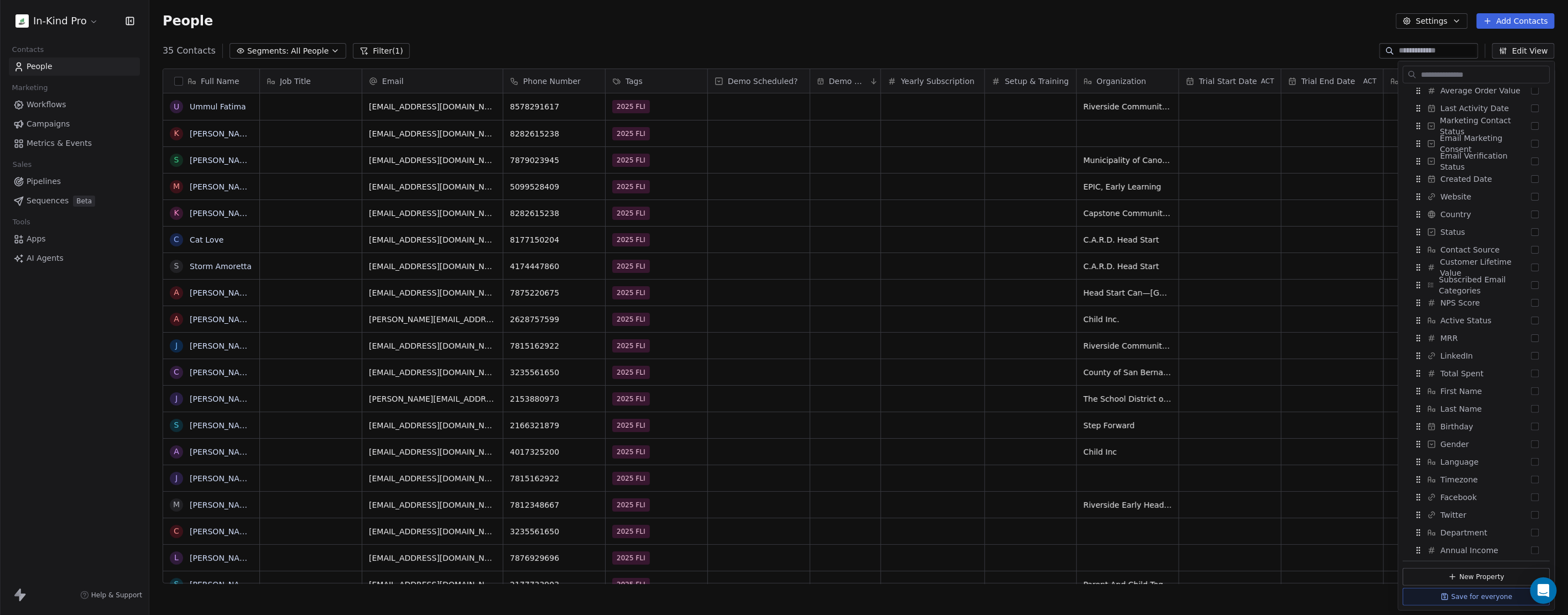
scroll to position [612, 0]
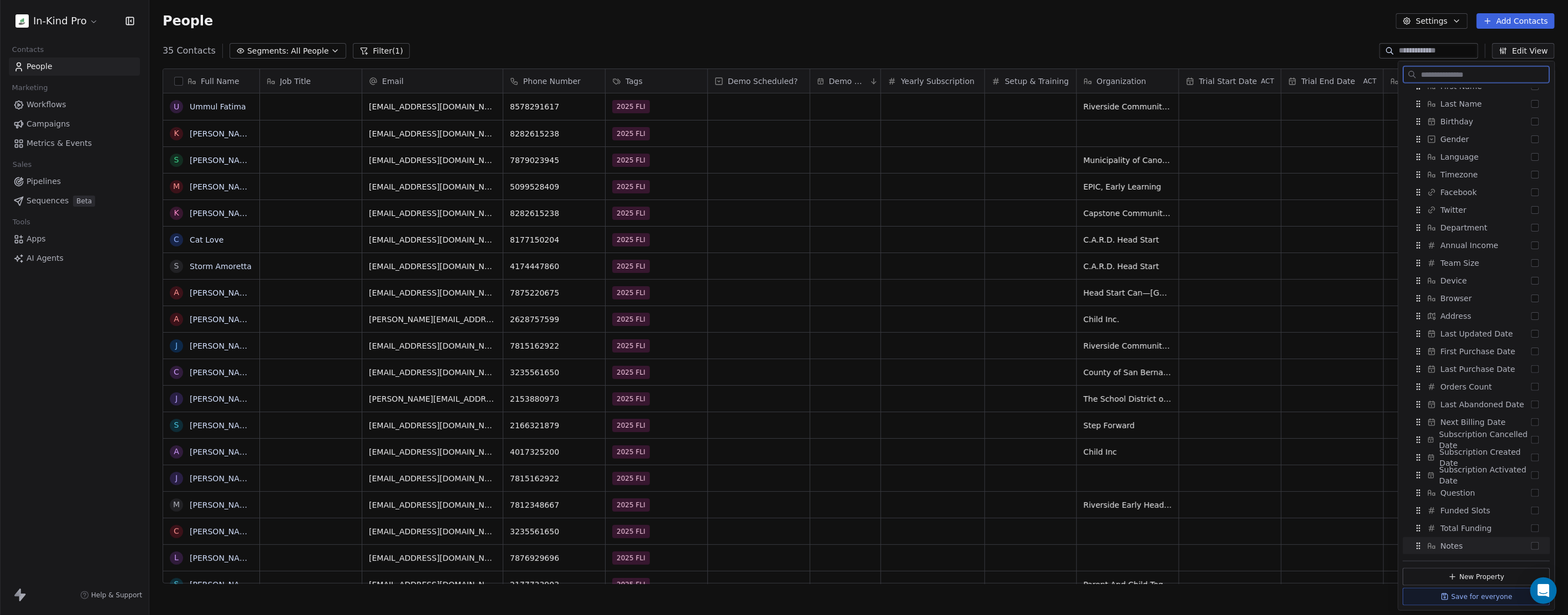
click at [1497, 543] on div "Notes" at bounding box center [1476, 546] width 138 height 18
click at [1239, 33] on div "People Settings Add Contacts" at bounding box center [858, 21] width 1419 height 42
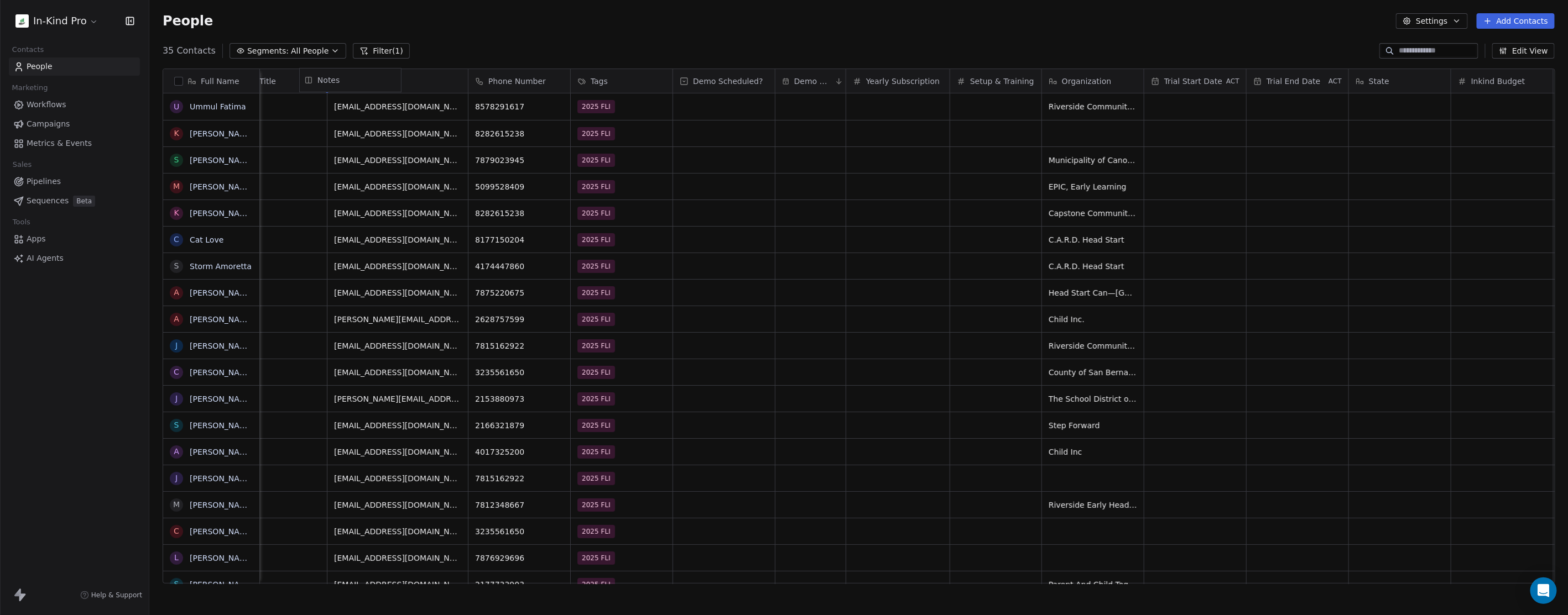
scroll to position [0, 0]
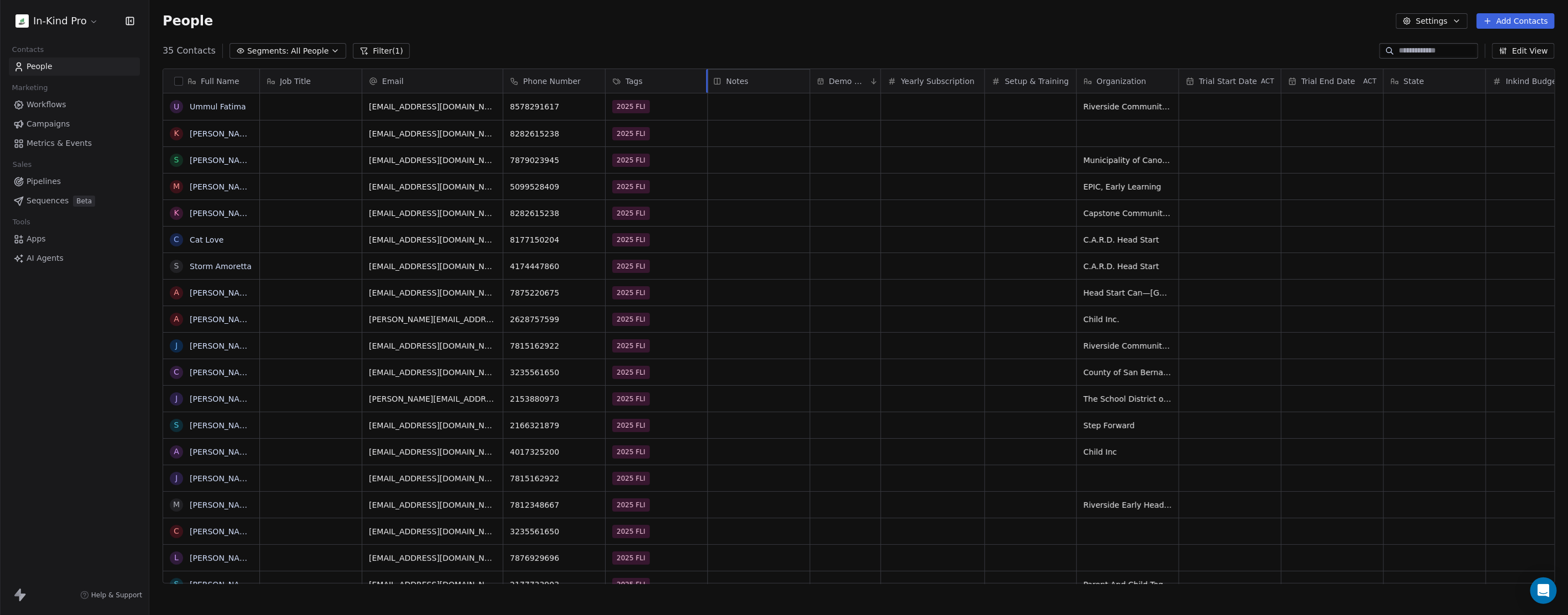
drag, startPoint x: 1461, startPoint y: 76, endPoint x: 754, endPoint y: 78, distance: 707.0
click at [754, 78] on div "Full Name U Ummul [PERSON_NAME] K [PERSON_NAME] S [PERSON_NAME] M [PERSON_NAME]…" at bounding box center [859, 327] width 1391 height 515
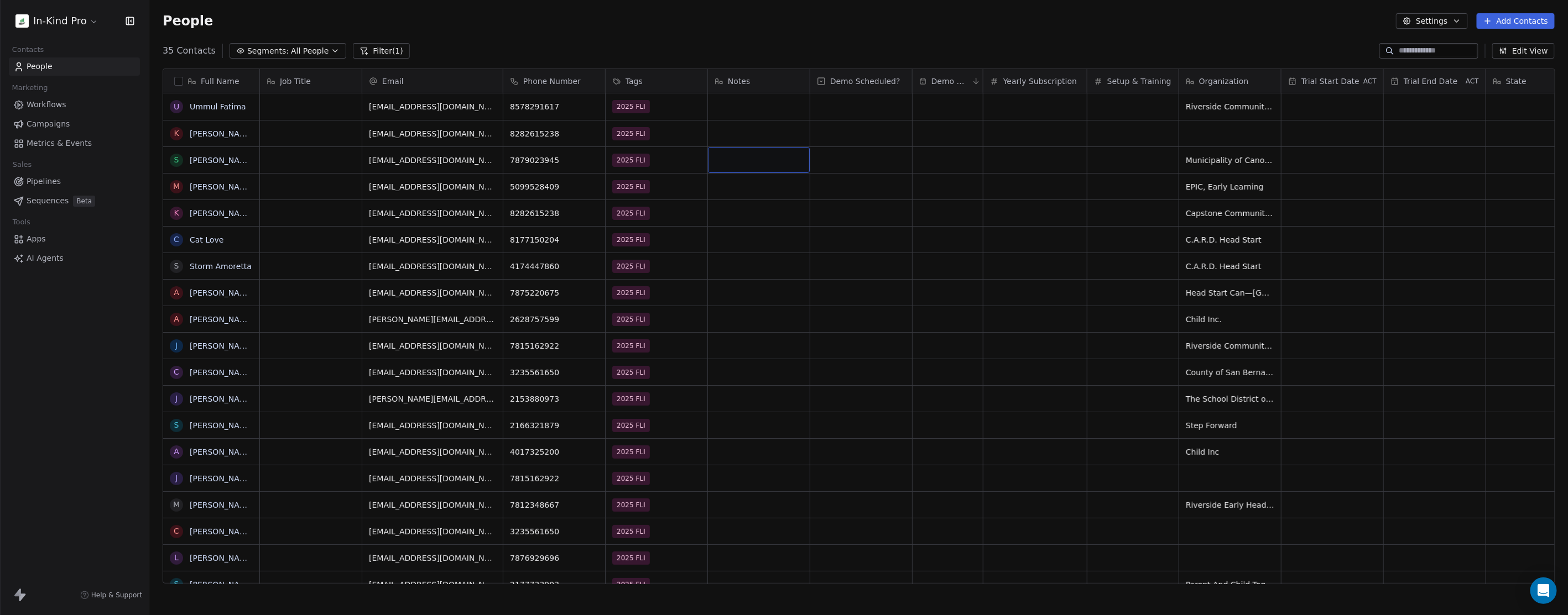
click at [744, 163] on div "grid" at bounding box center [758, 160] width 102 height 26
type textarea "**********"
click at [1423, 52] on html "In-Kind Pro Contacts People Marketing Workflows Campaigns Metrics & Events Sale…" at bounding box center [784, 307] width 1568 height 615
click at [1414, 50] on input at bounding box center [1437, 51] width 77 height 11
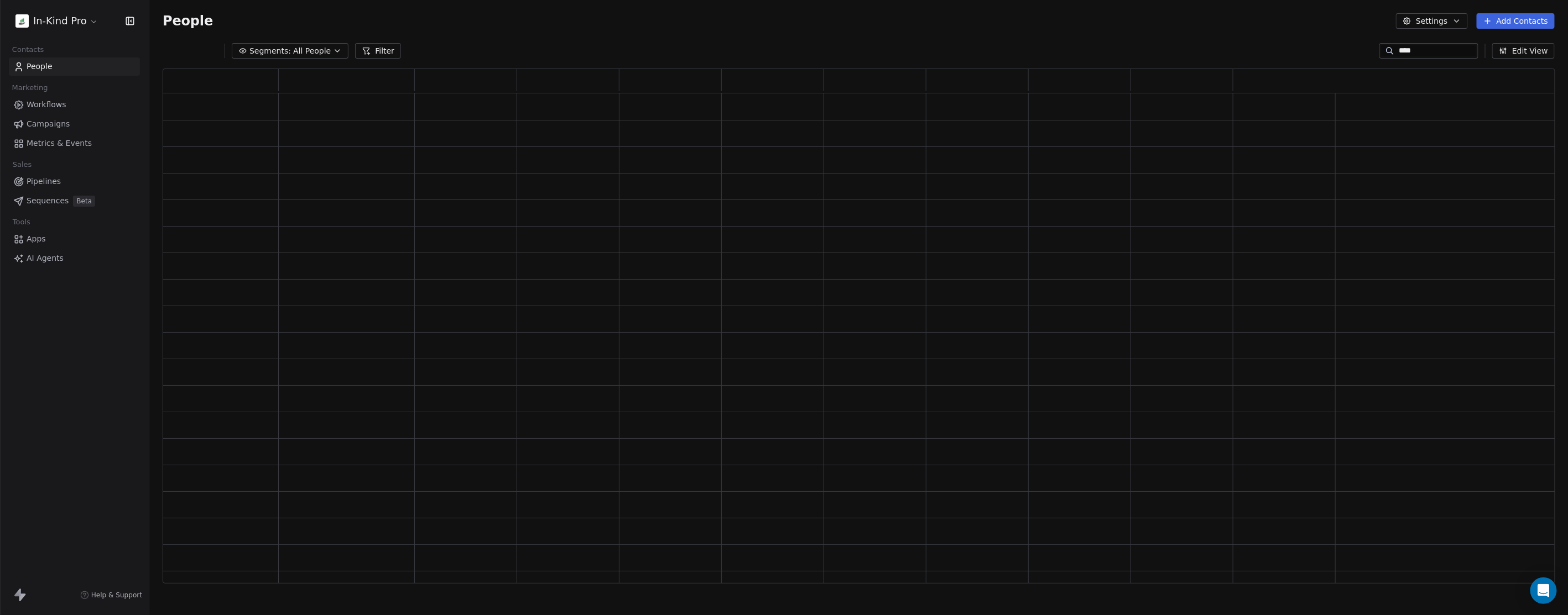
type input "*****"
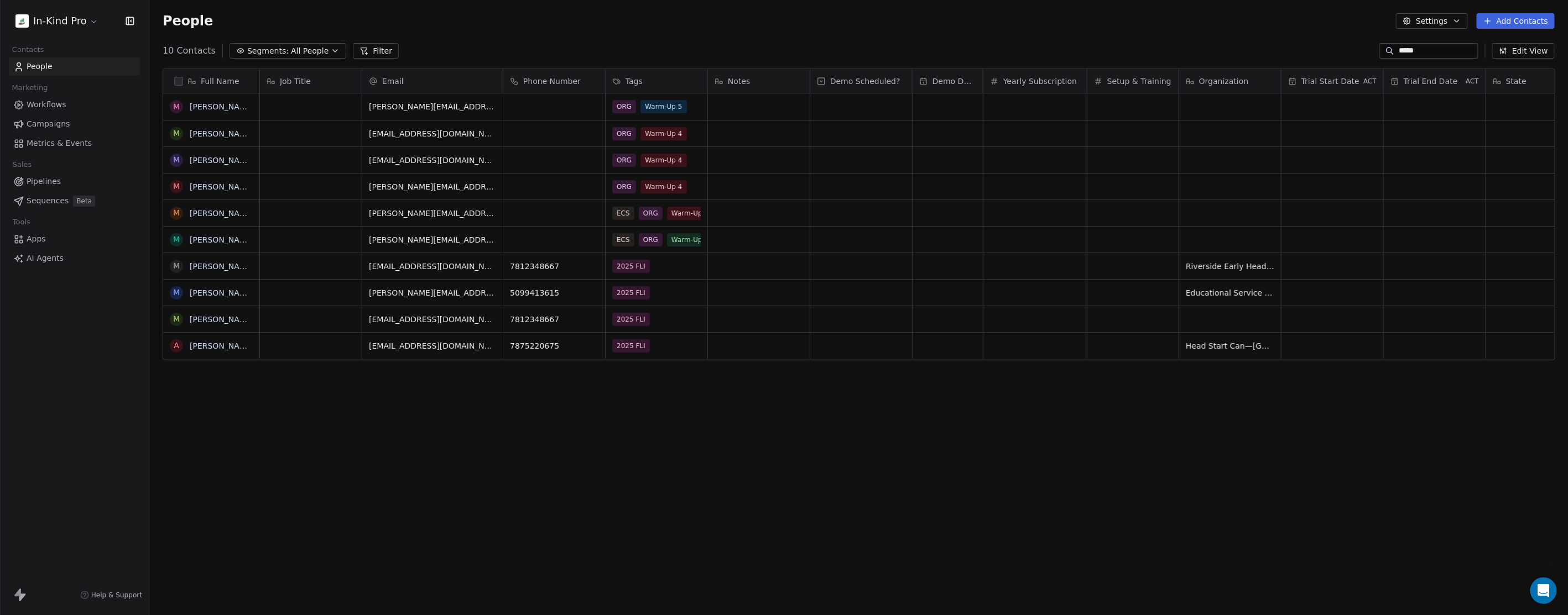
scroll to position [532, 1409]
drag, startPoint x: 1404, startPoint y: 54, endPoint x: 1339, endPoint y: 54, distance: 65.0
click at [1339, 54] on div "10 Contacts Segments: All People Filter ***** Edit View" at bounding box center [858, 50] width 1419 height 18
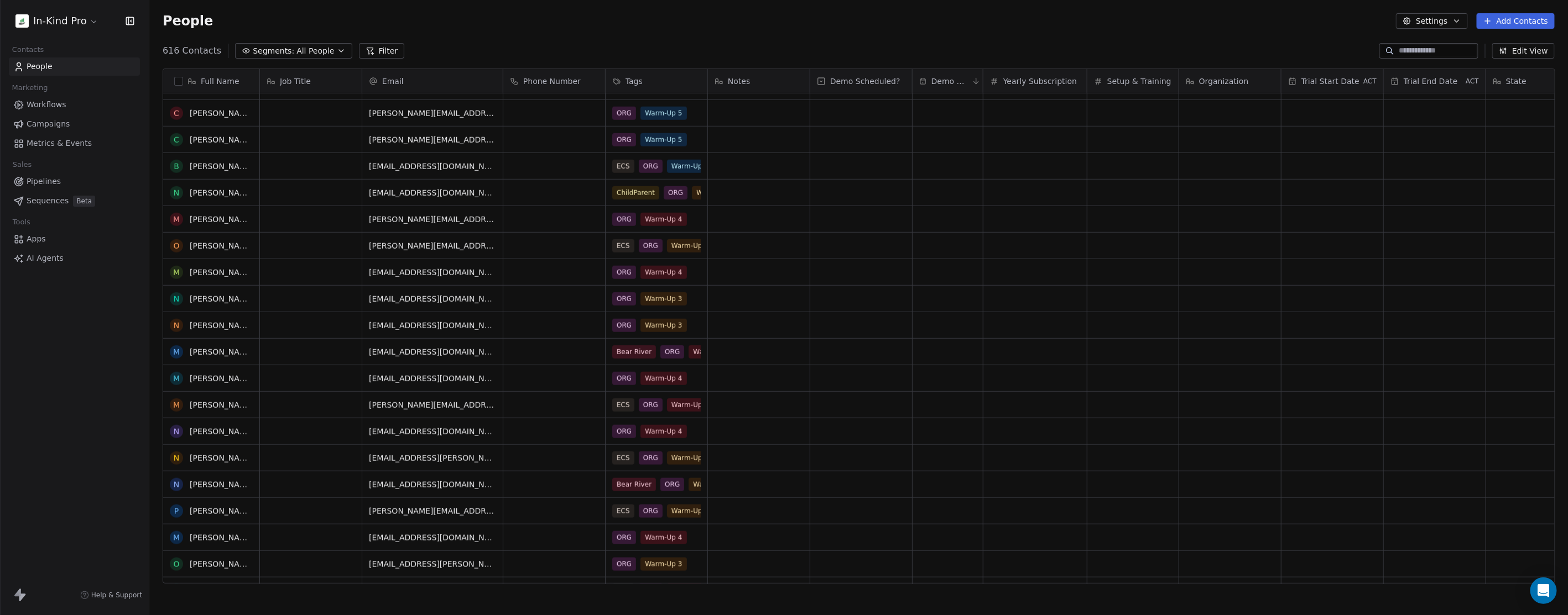
scroll to position [1412, 0]
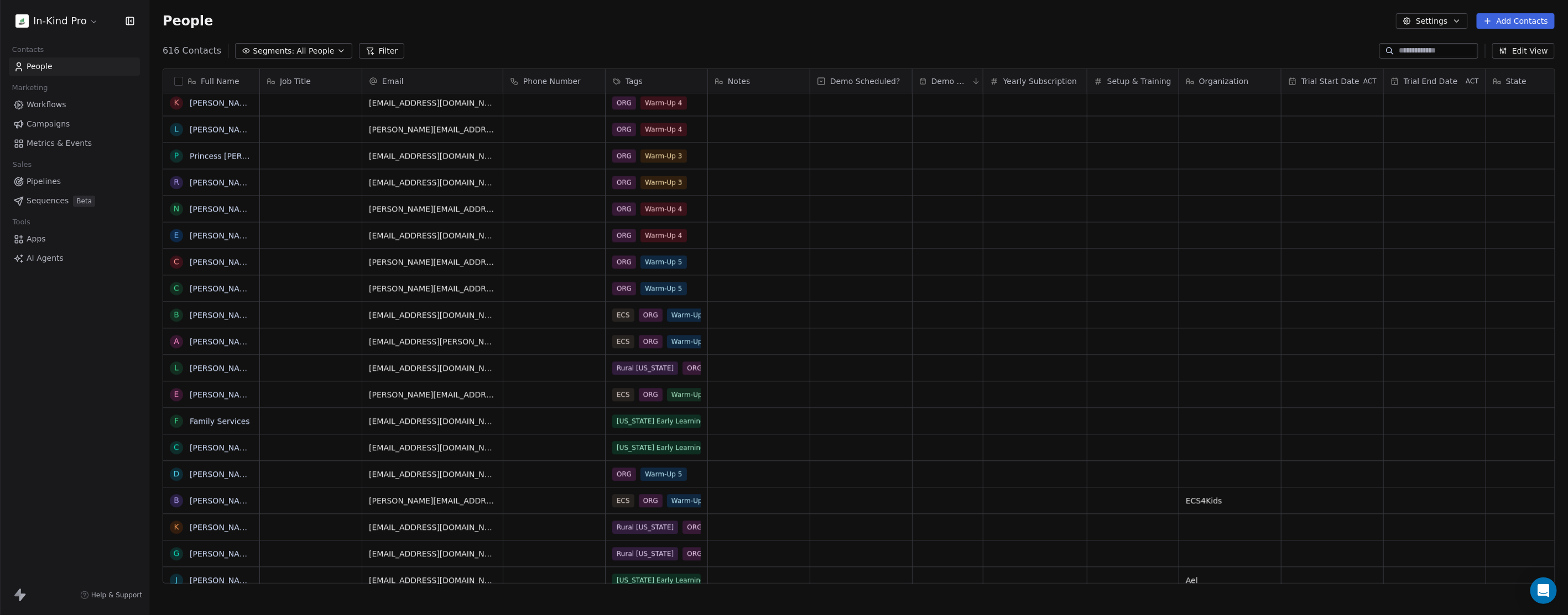
click at [366, 52] on button "Filter" at bounding box center [382, 50] width 46 height 15
drag, startPoint x: 37, startPoint y: 42, endPoint x: 40, endPoint y: 54, distance: 12.4
click at [37, 41] on span "Add Filter" at bounding box center [45, 46] width 37 height 12
click at [49, 68] on span "Contact properties" at bounding box center [54, 71] width 72 height 12
click at [44, 338] on div "Tags" at bounding box center [74, 341] width 112 height 11
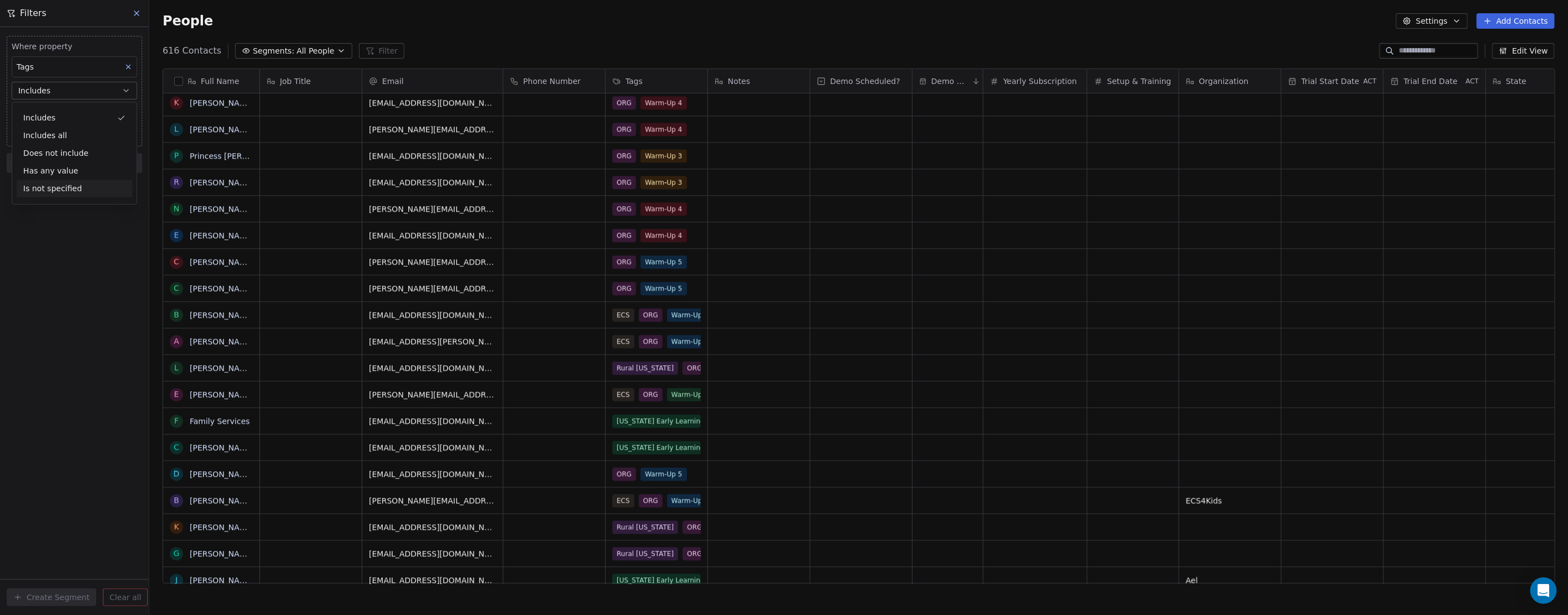
click at [102, 317] on div "Where property Tags Includes Select Tags Add filter to this group Add another f…" at bounding box center [74, 321] width 149 height 588
click at [51, 112] on body "In-Kind Pro Contacts People Marketing Workflows Campaigns Metrics & Events Sale…" at bounding box center [784, 307] width 1568 height 615
click at [26, 147] on button "Suggestions" at bounding box center [27, 147] width 9 height 9
click at [88, 419] on html "In-Kind Pro Contacts People Marketing Workflows Campaigns Metrics & Events Sale…" at bounding box center [784, 307] width 1568 height 615
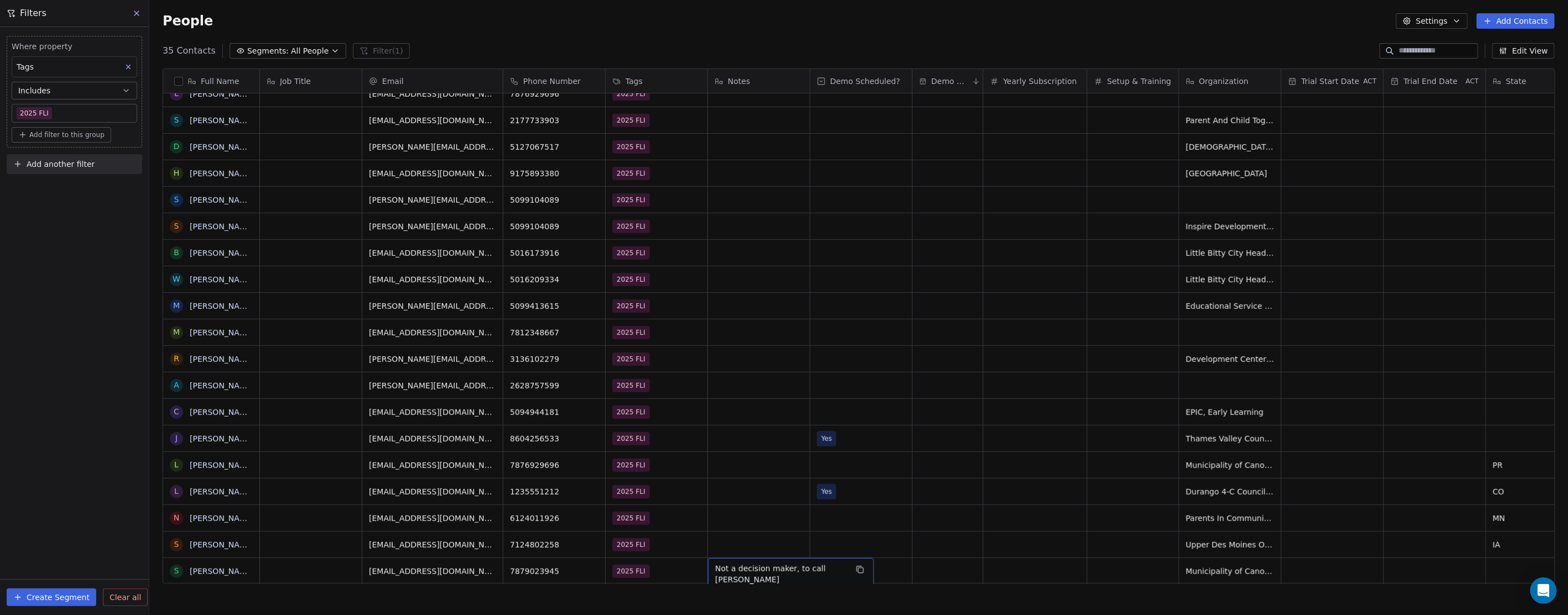
click at [812, 563] on span "Not a decision maker, to call [PERSON_NAME]" at bounding box center [781, 574] width 131 height 22
click at [823, 563] on span "Not a decision maker, to call [PERSON_NAME]" at bounding box center [781, 574] width 131 height 22
click at [814, 558] on textarea "**********" at bounding box center [786, 566] width 155 height 34
type textarea "**********"
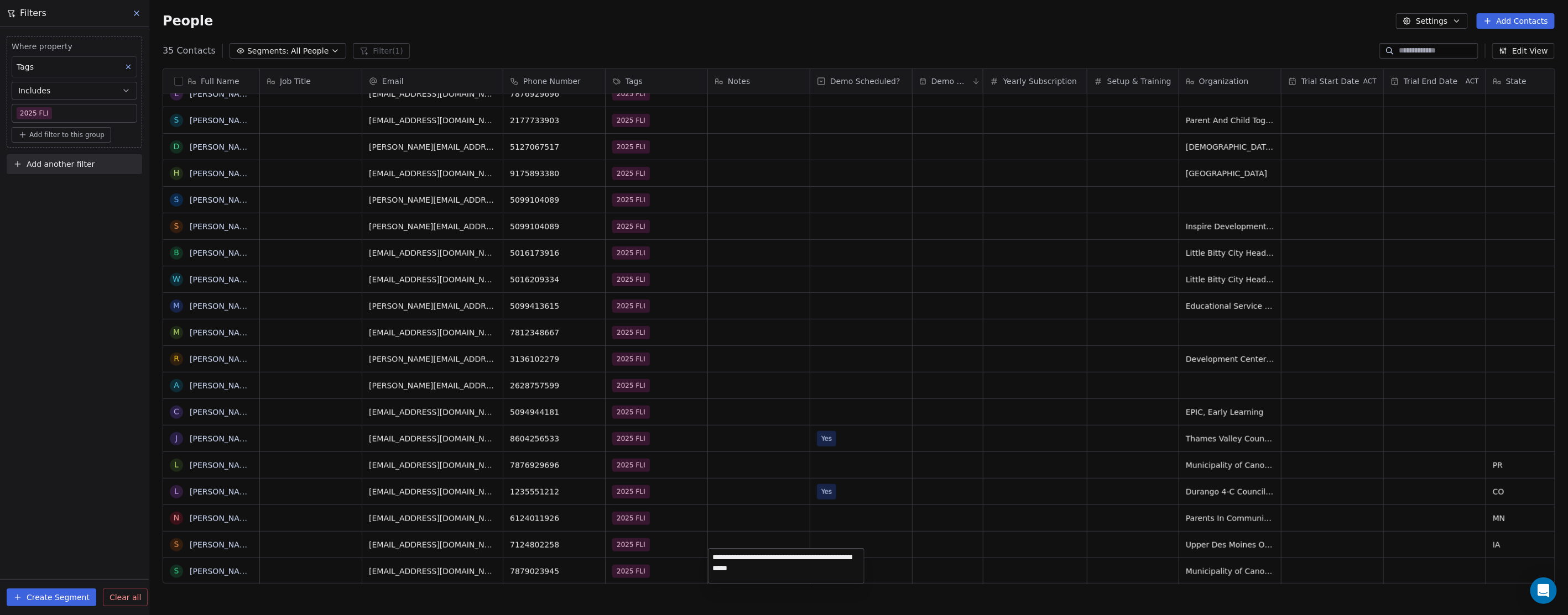
click at [708, 345] on html "In-Kind Pro Contacts People Marketing Workflows Campaigns Metrics & Events Sale…" at bounding box center [784, 307] width 1568 height 615
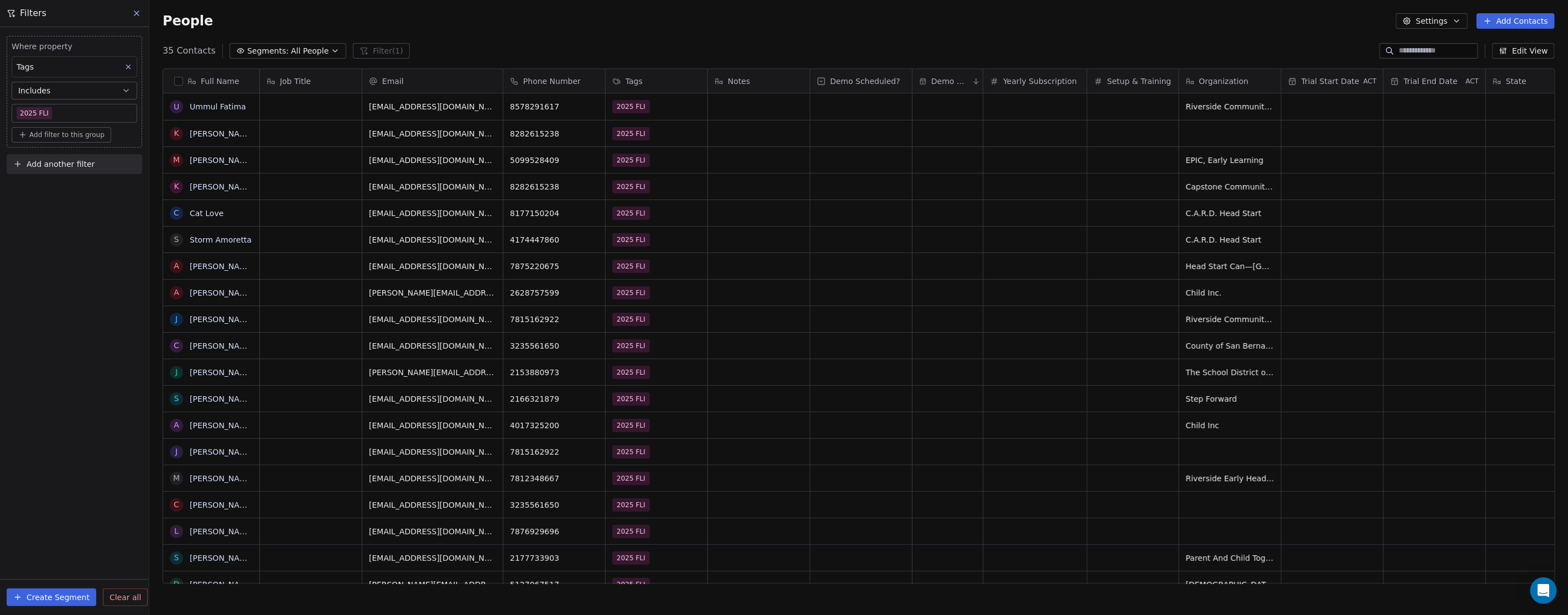
click at [743, 269] on div "grid" at bounding box center [758, 266] width 102 height 26
click at [743, 266] on div "grid" at bounding box center [758, 266] width 102 height 26
